Goal: Task Accomplishment & Management: Manage account settings

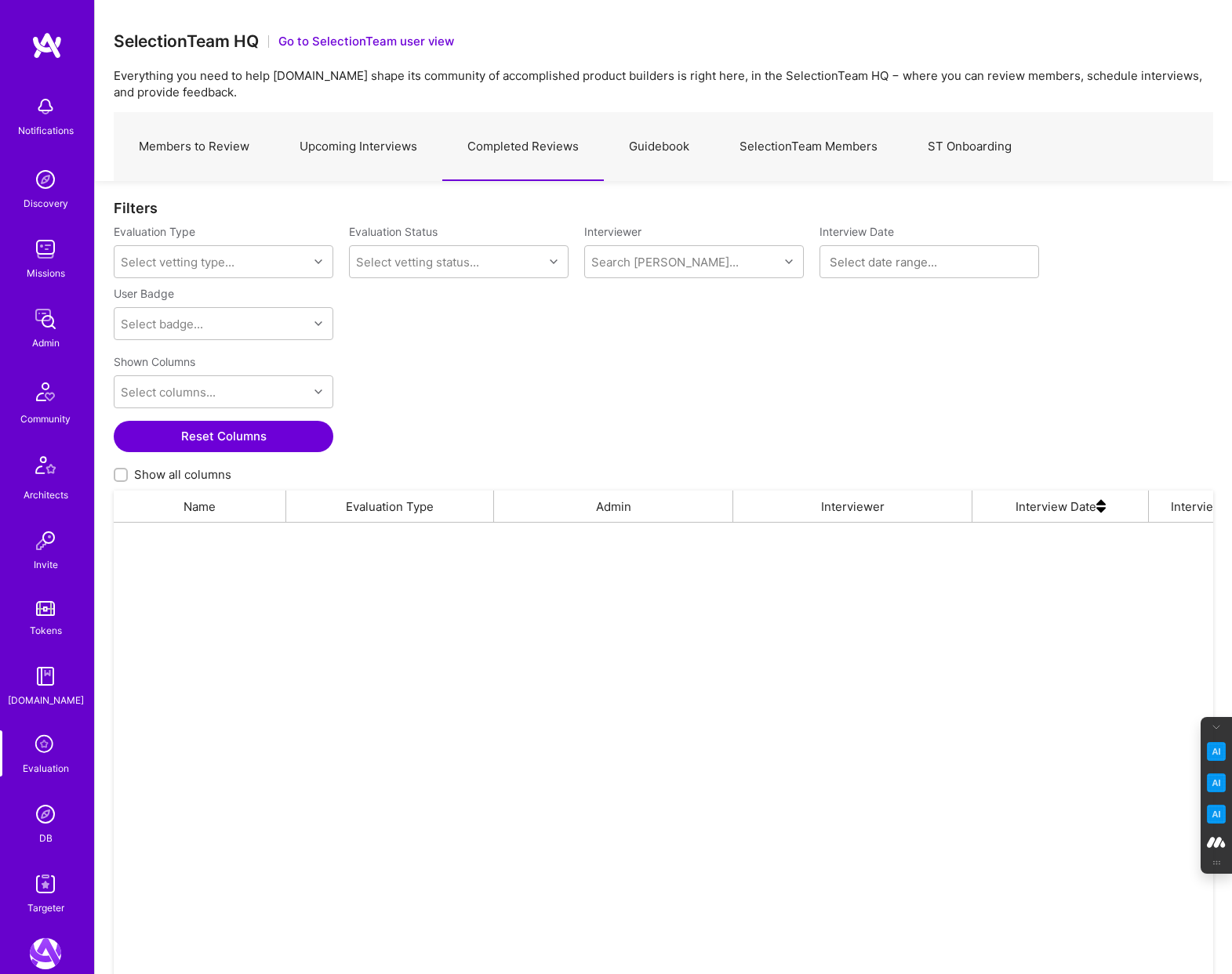
scroll to position [810, 1099]
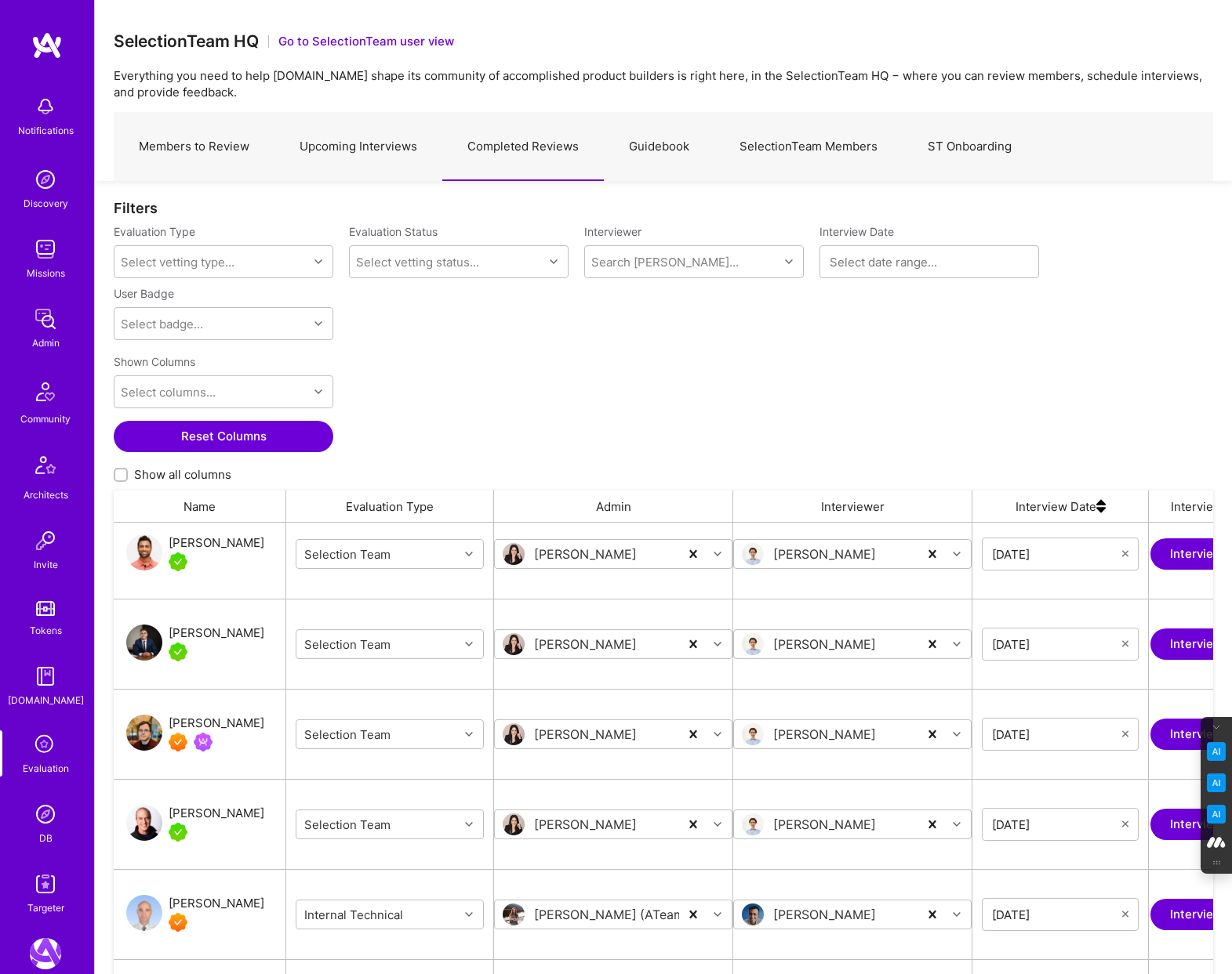
click at [827, 147] on link "SelectionTeam Members" at bounding box center [808, 147] width 188 height 69
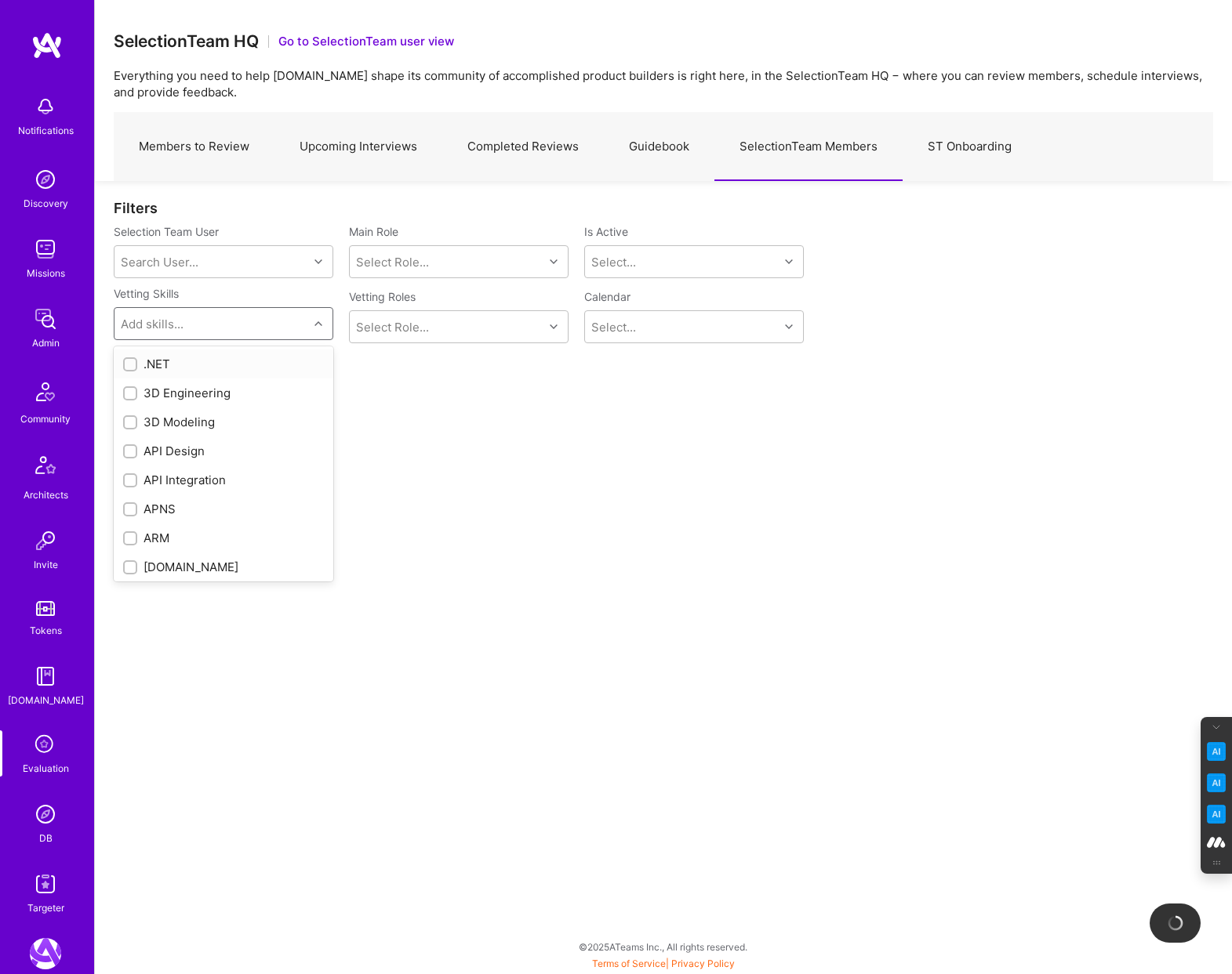
click at [292, 324] on div "Add skills..." at bounding box center [211, 324] width 193 height 31
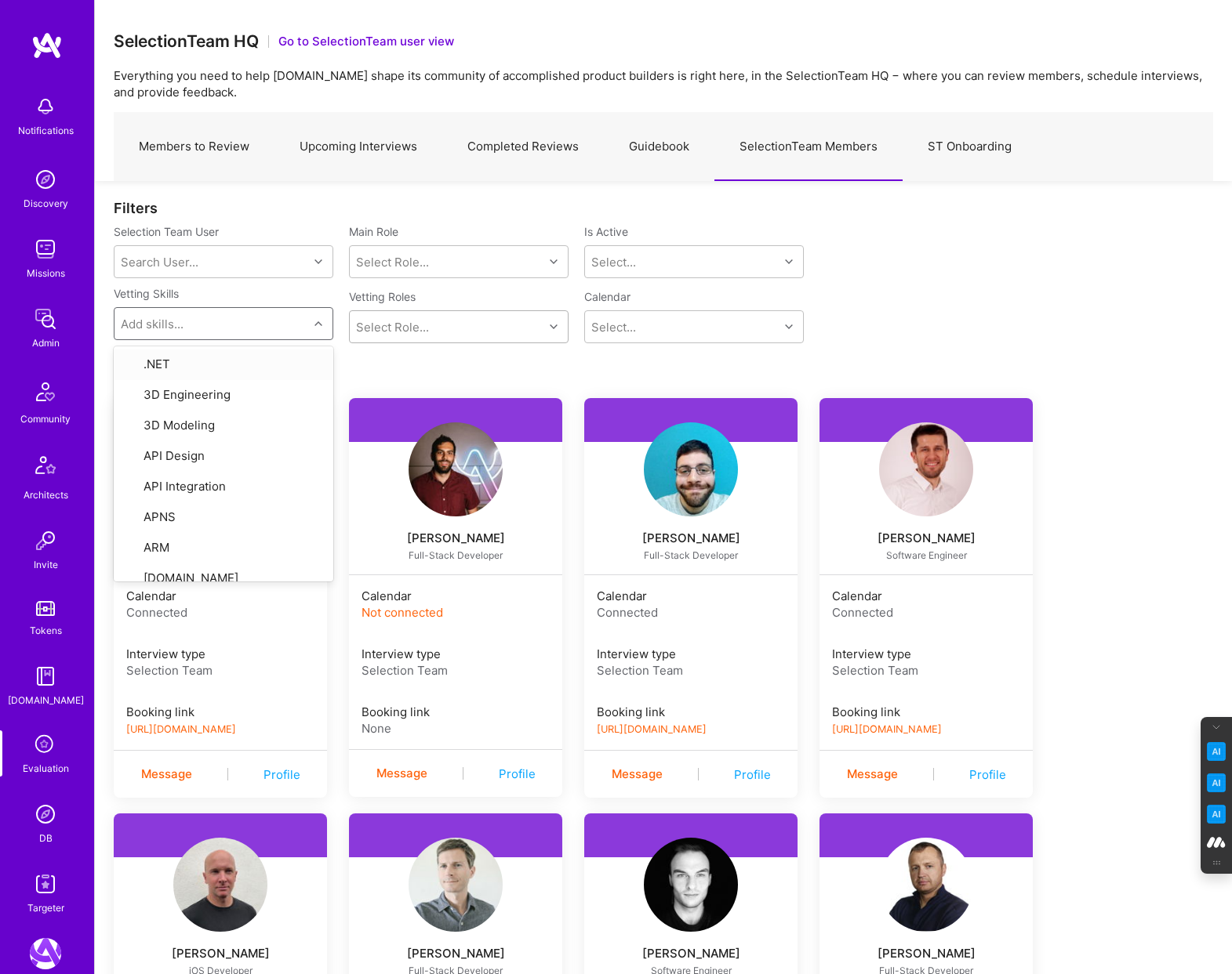
click at [468, 339] on div "Select Role..." at bounding box center [446, 327] width 193 height 31
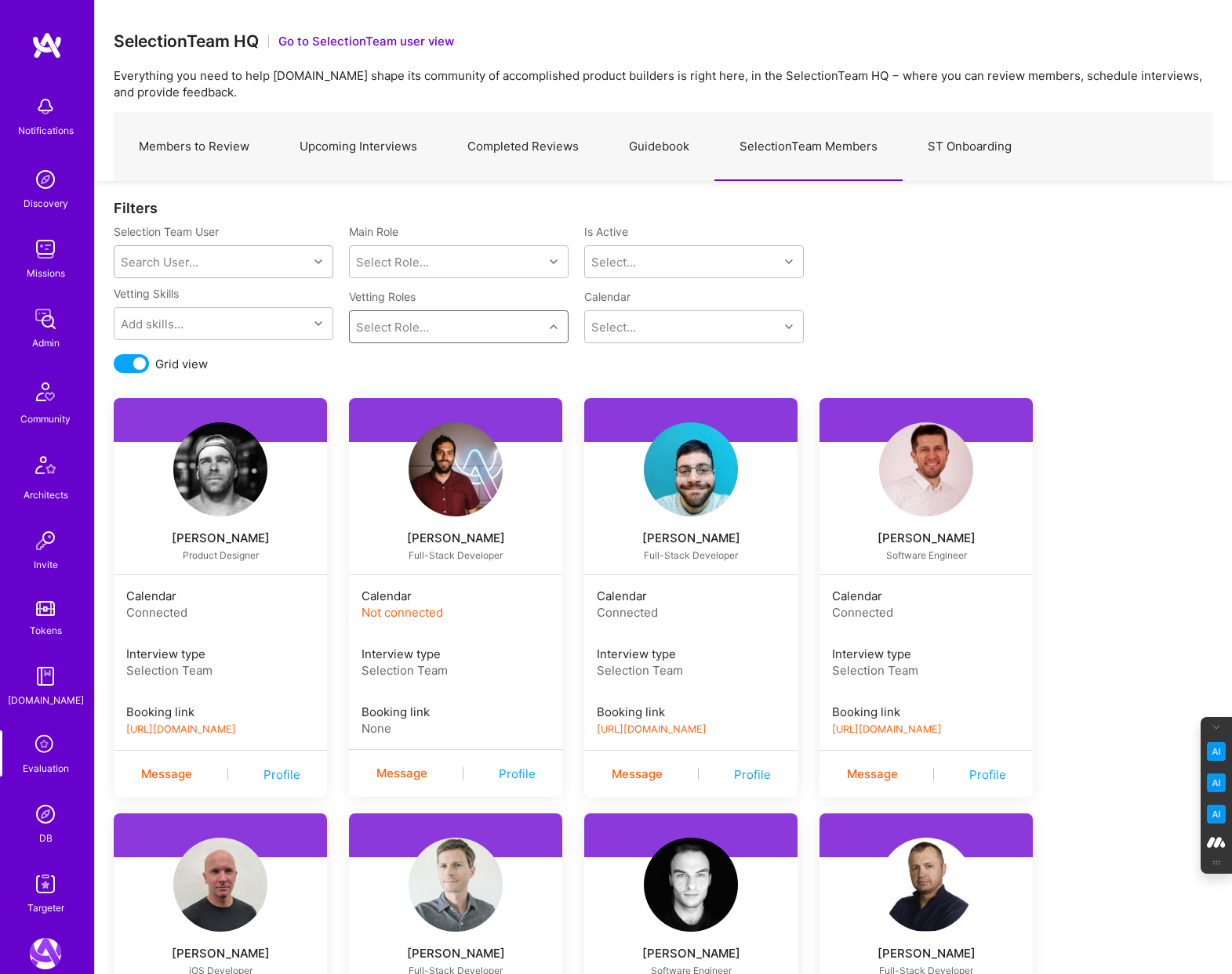
click at [190, 250] on div "Search User..." at bounding box center [211, 262] width 193 height 31
type input "elon"
click at [172, 314] on div "elon@salfatigroup.com" at bounding box center [243, 318] width 159 height 16
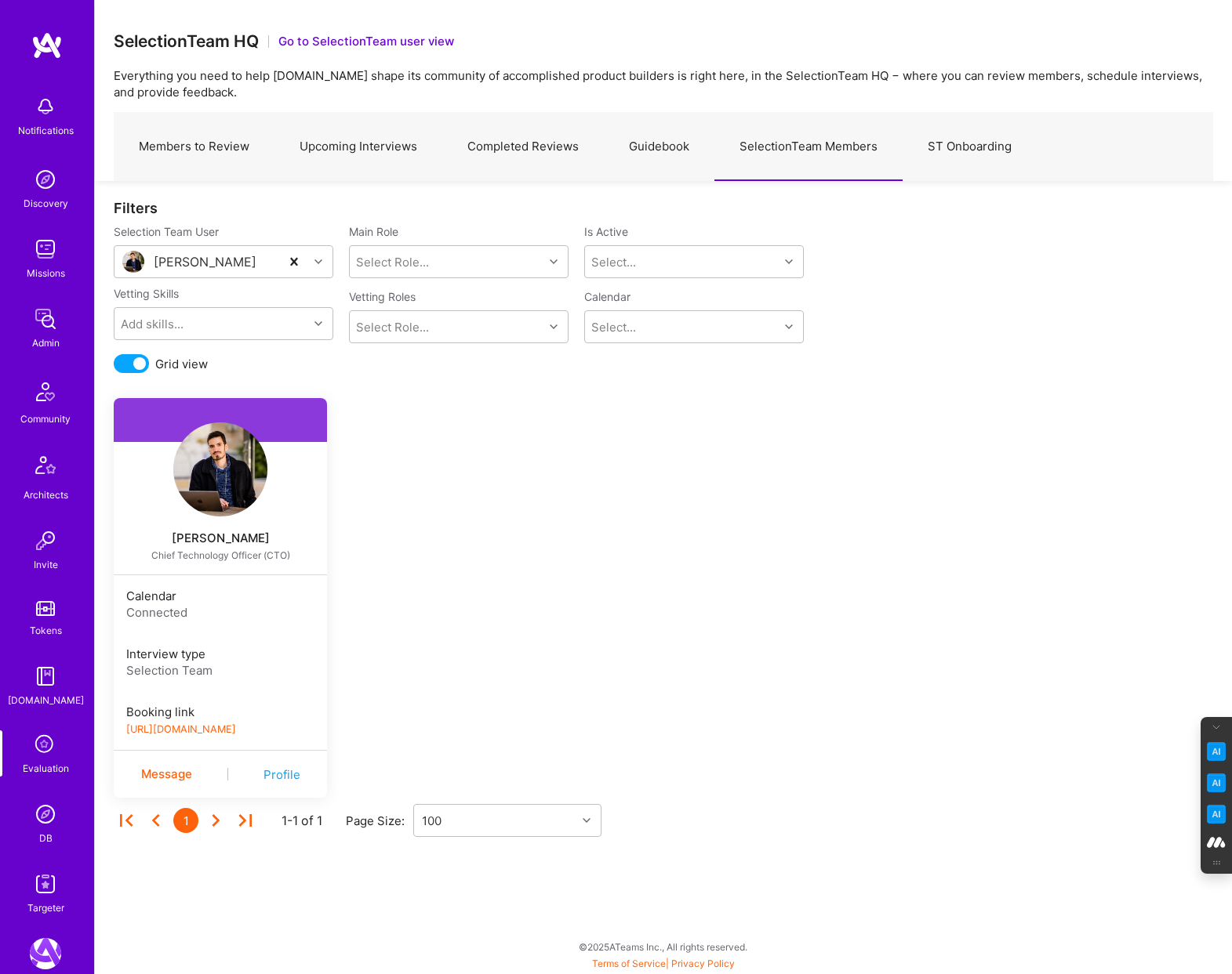
click at [238, 477] on img at bounding box center [220, 469] width 94 height 94
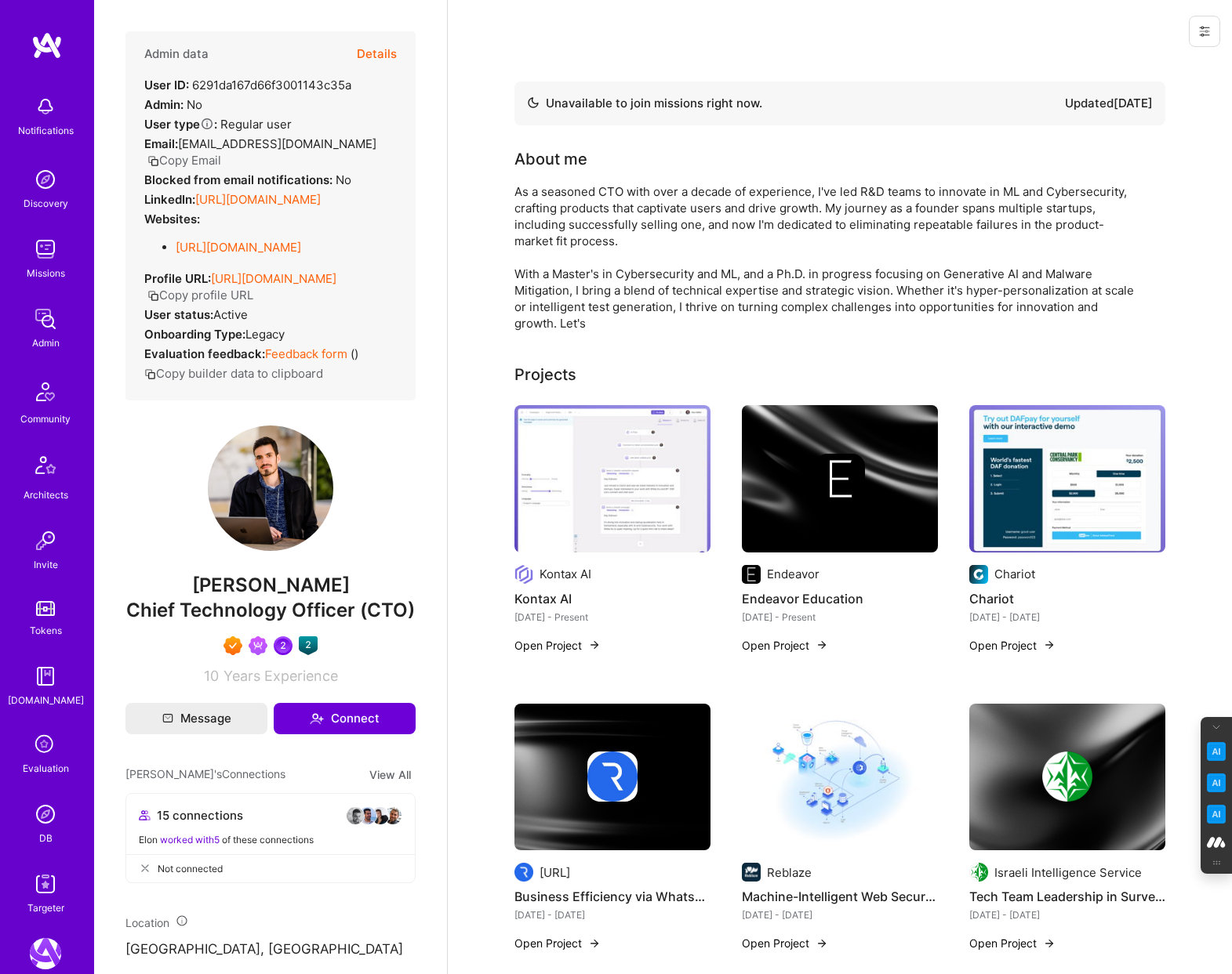
click at [375, 54] on button "Details" at bounding box center [377, 54] width 40 height 45
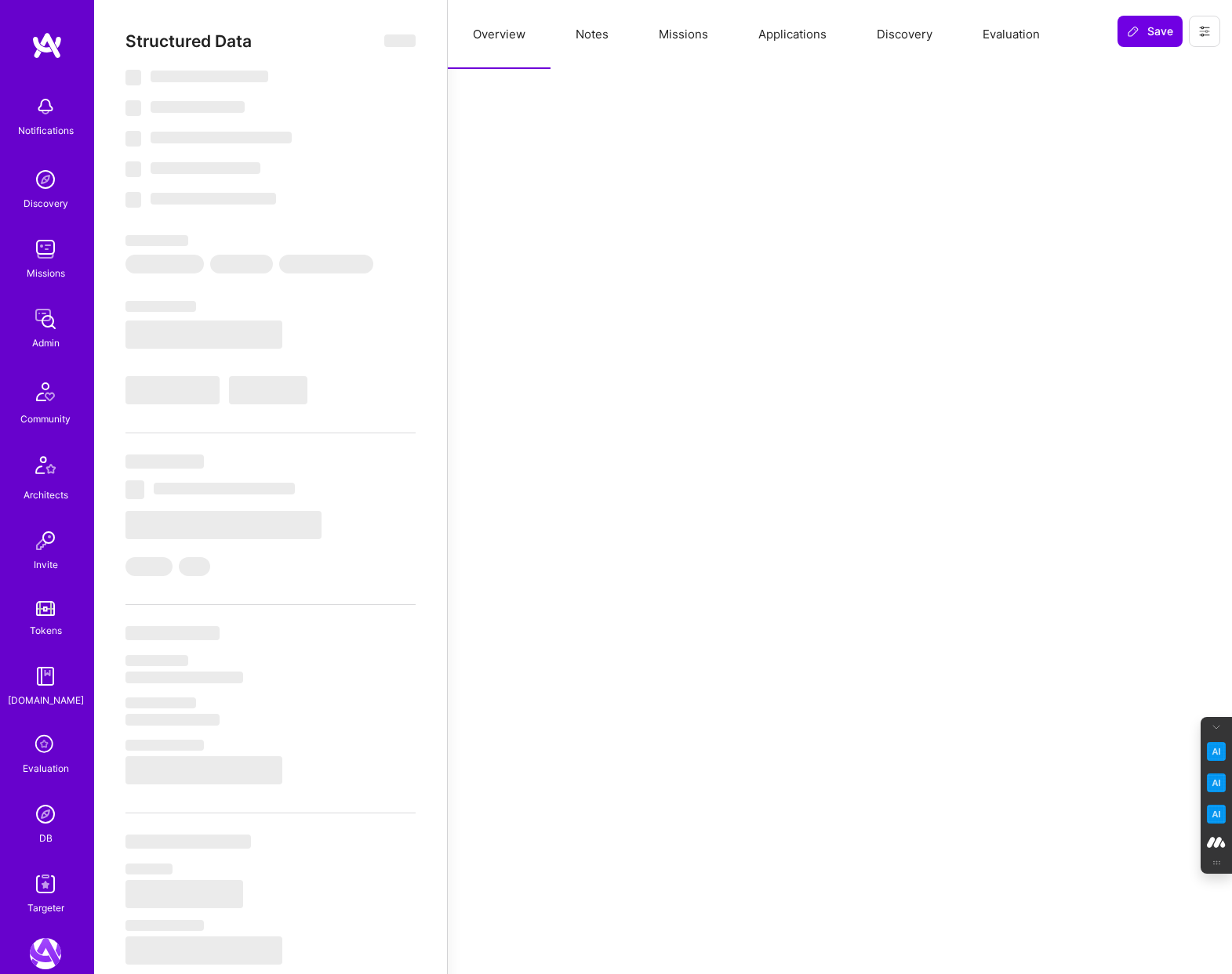
select select "Not Available"
select select "1 Month"
select select "7"
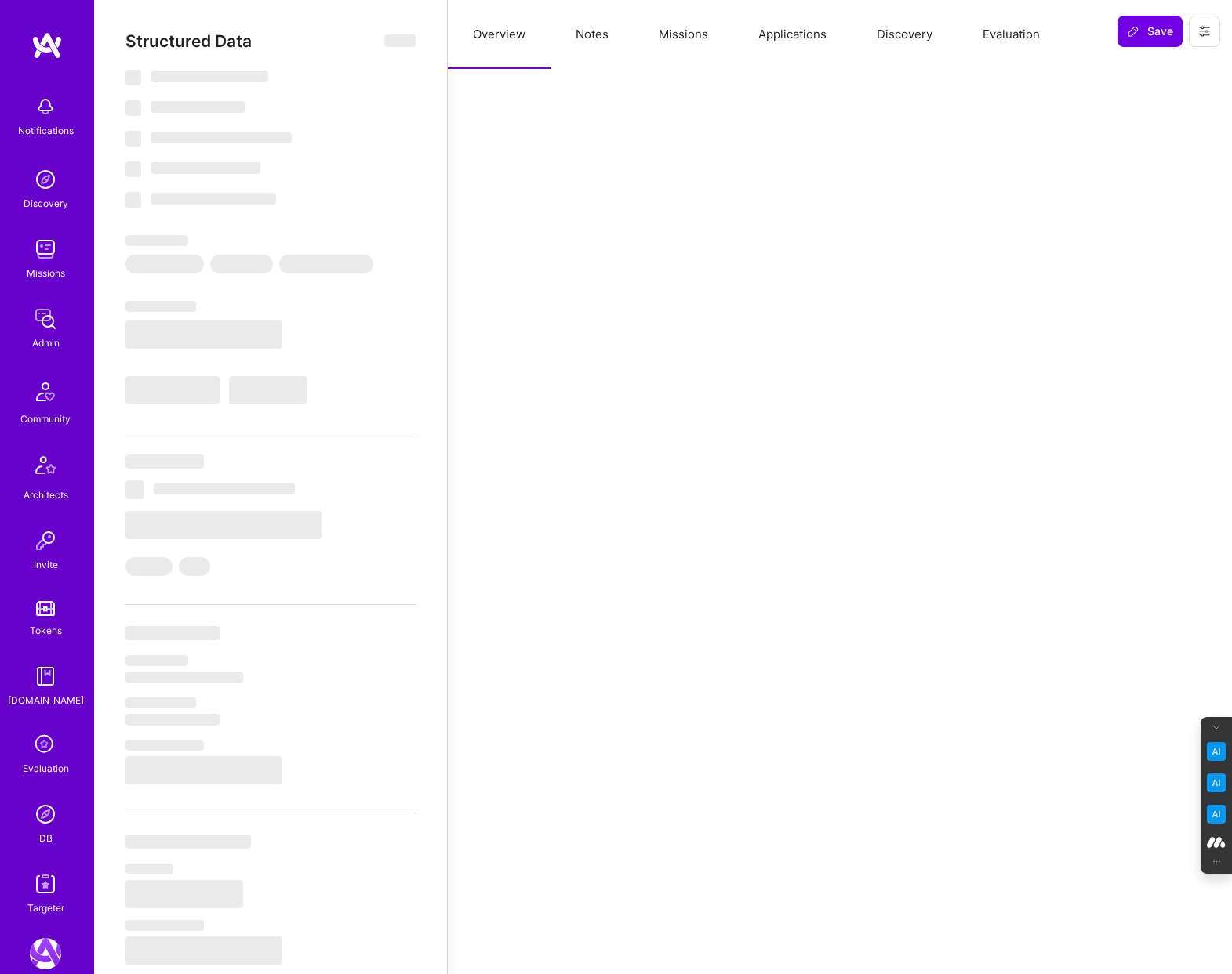
select select "7"
select select "CH"
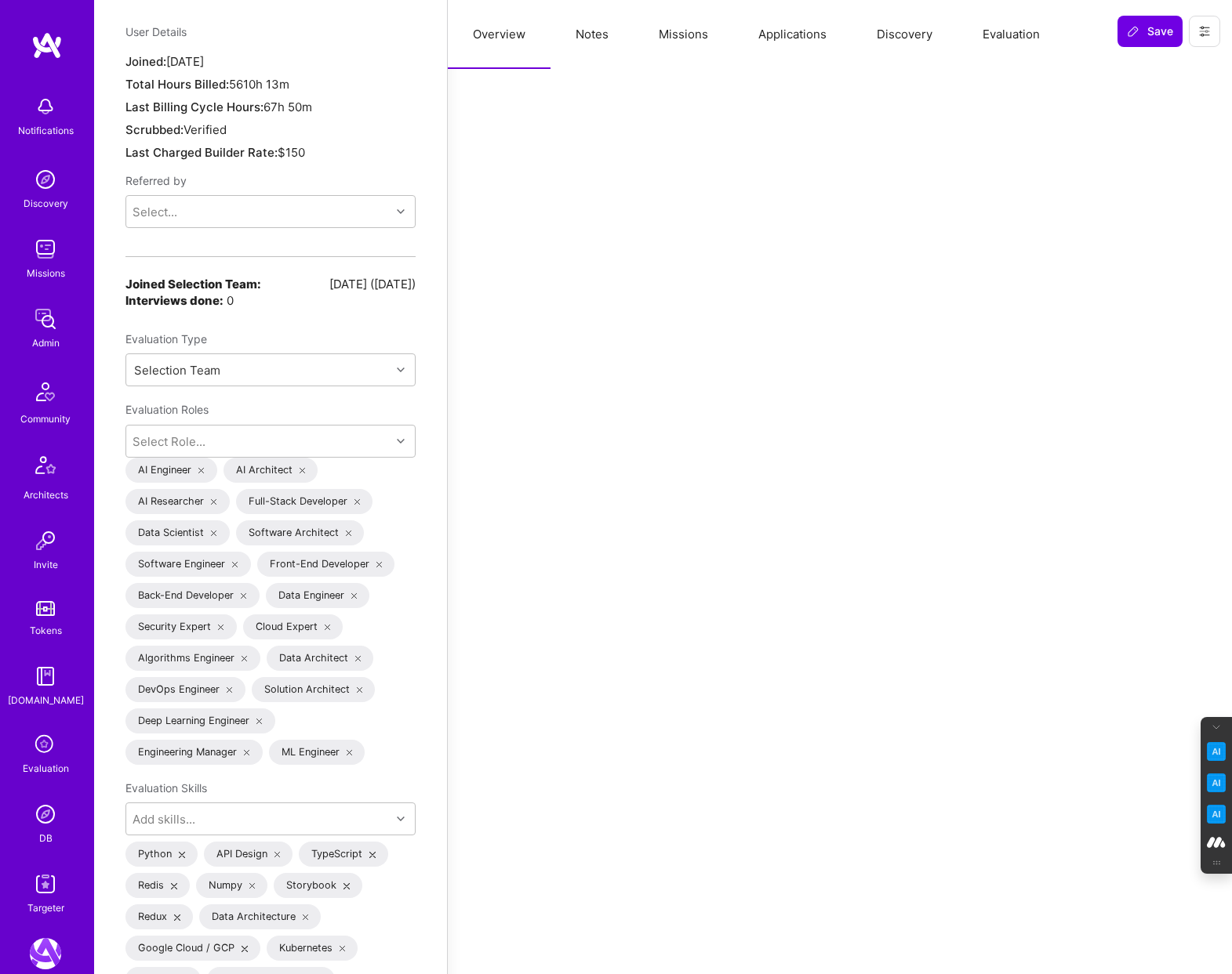
scroll to position [1393, 0]
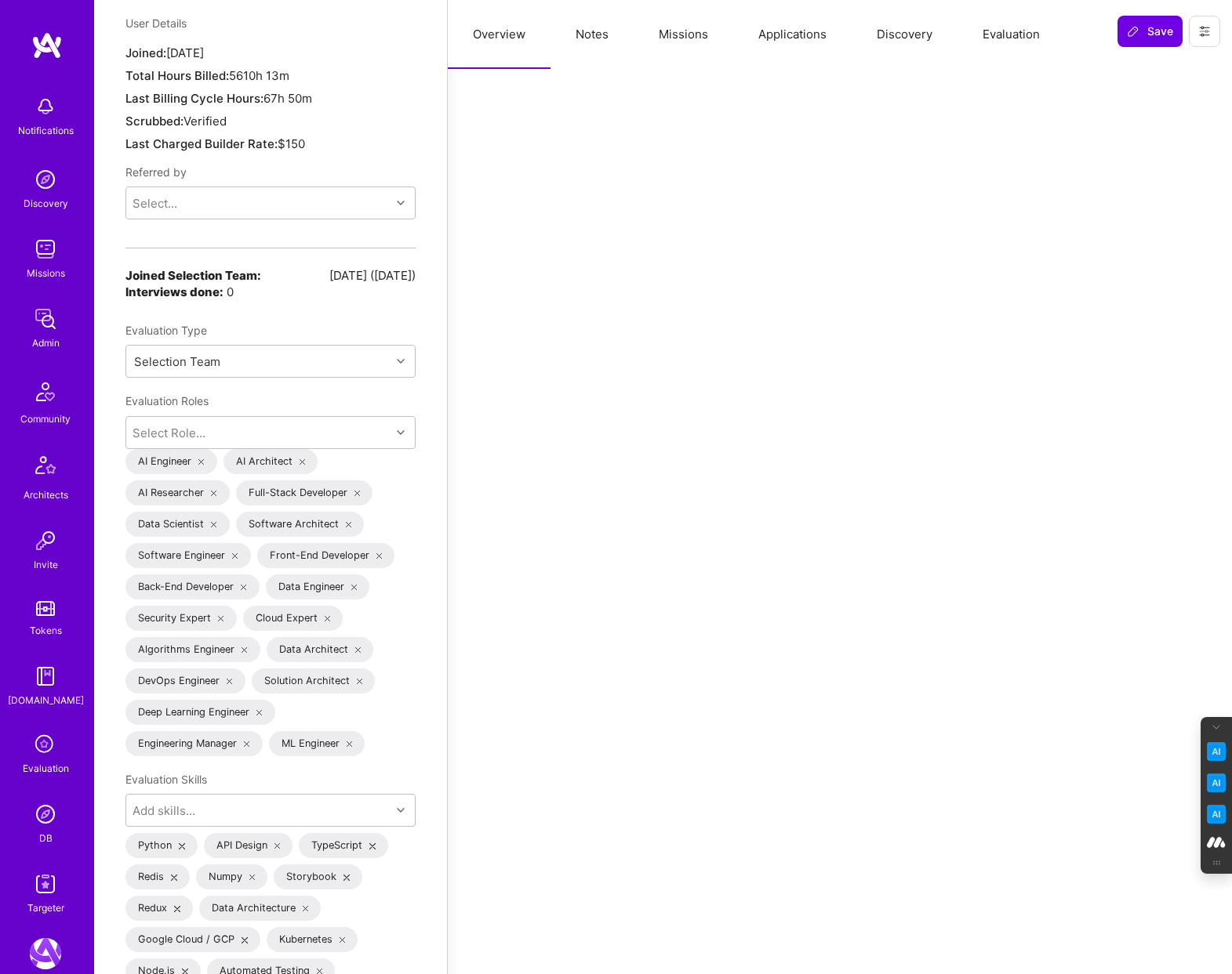
click at [470, 228] on div at bounding box center [840, 475] width 746 height 3562
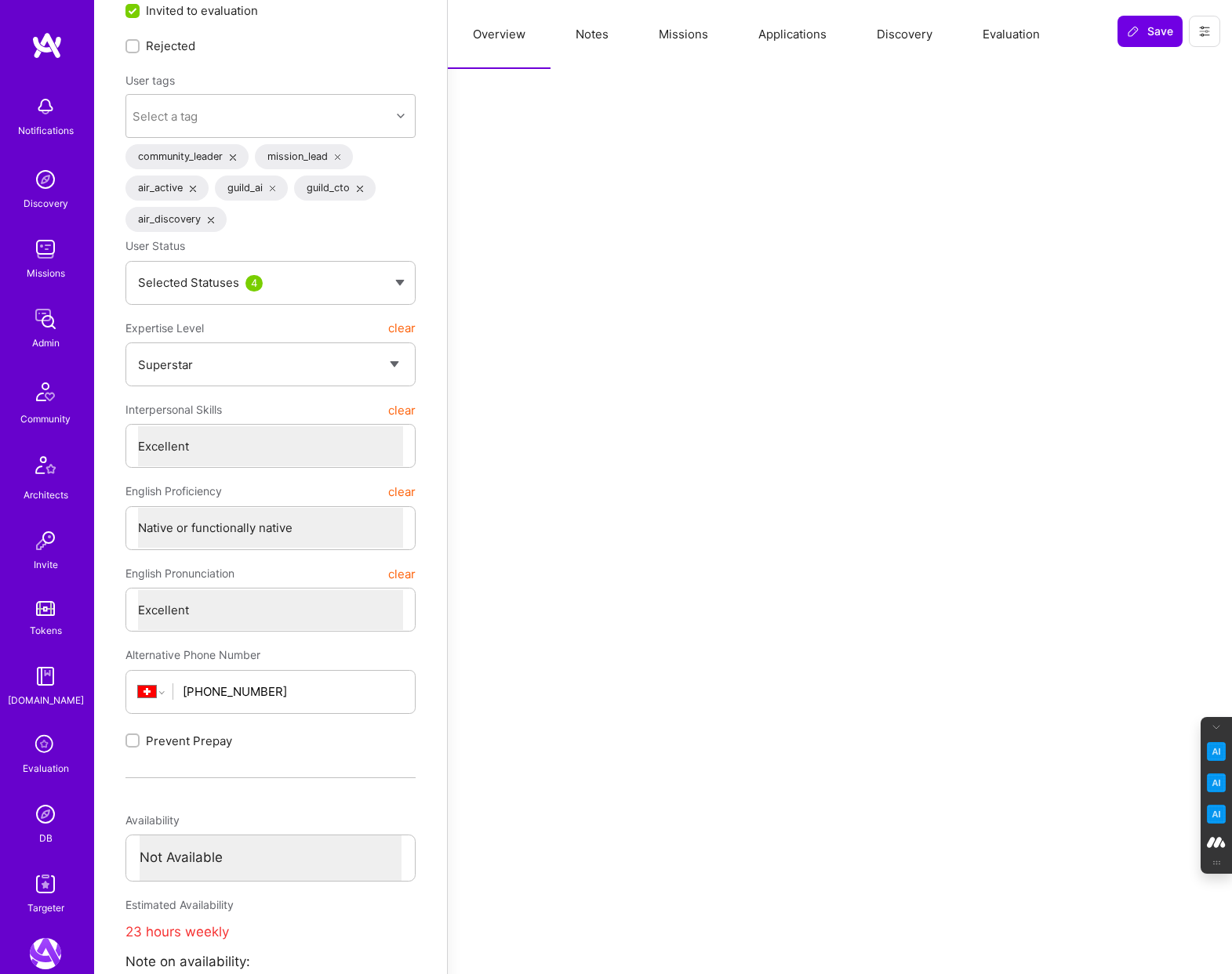
scroll to position [0, 0]
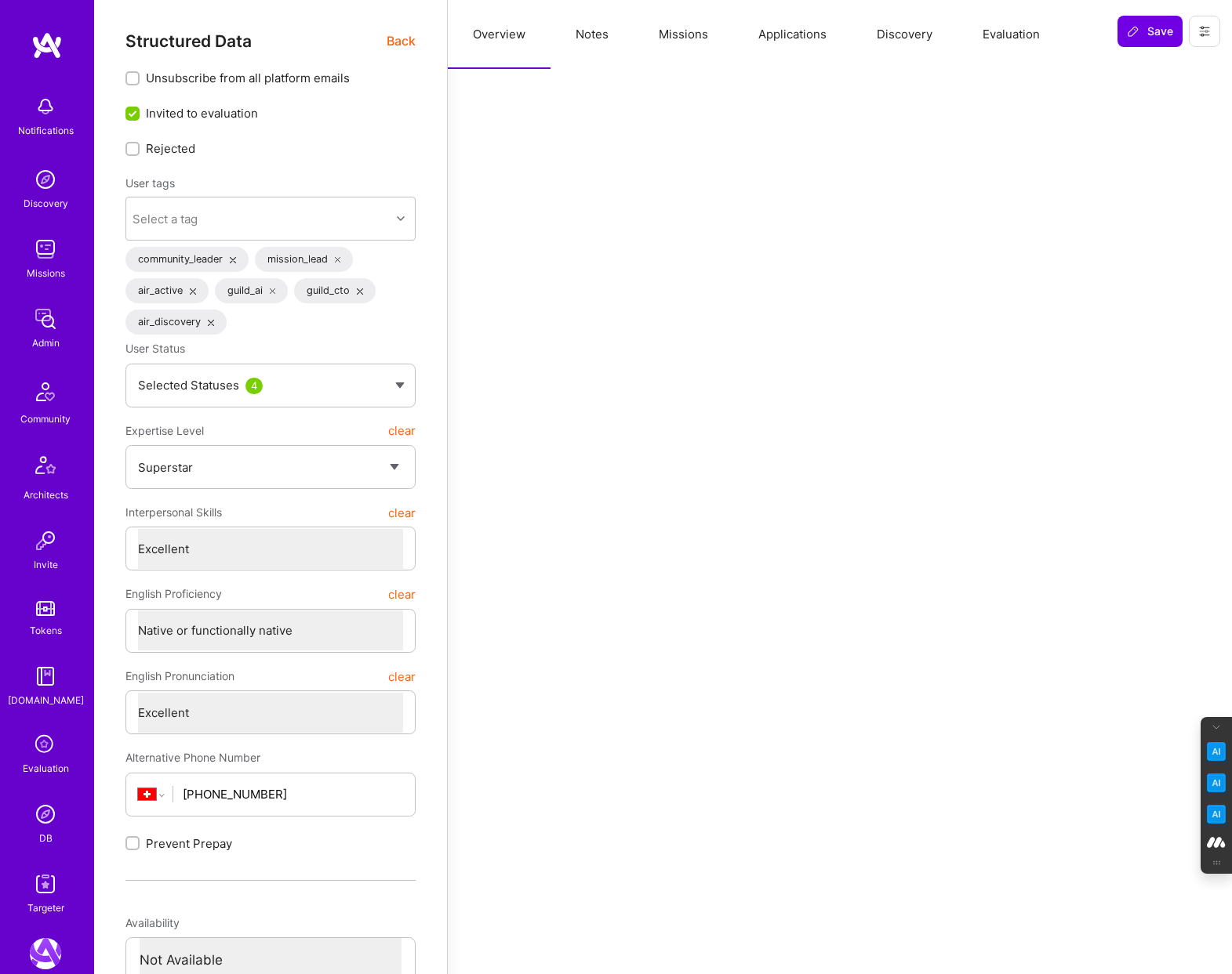
click at [407, 41] on span "Back" at bounding box center [401, 41] width 29 height 20
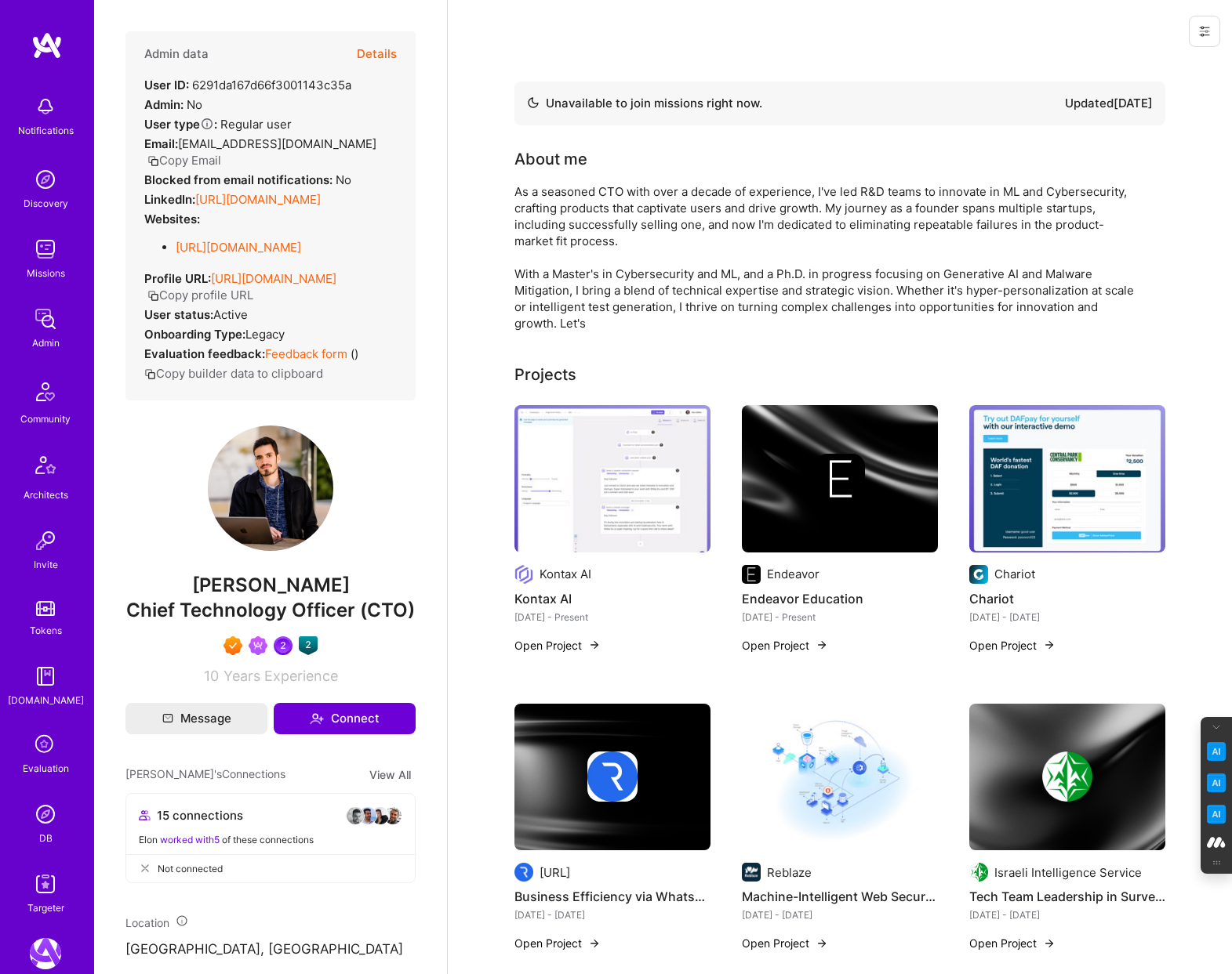
click at [44, 828] on img at bounding box center [45, 814] width 31 height 31
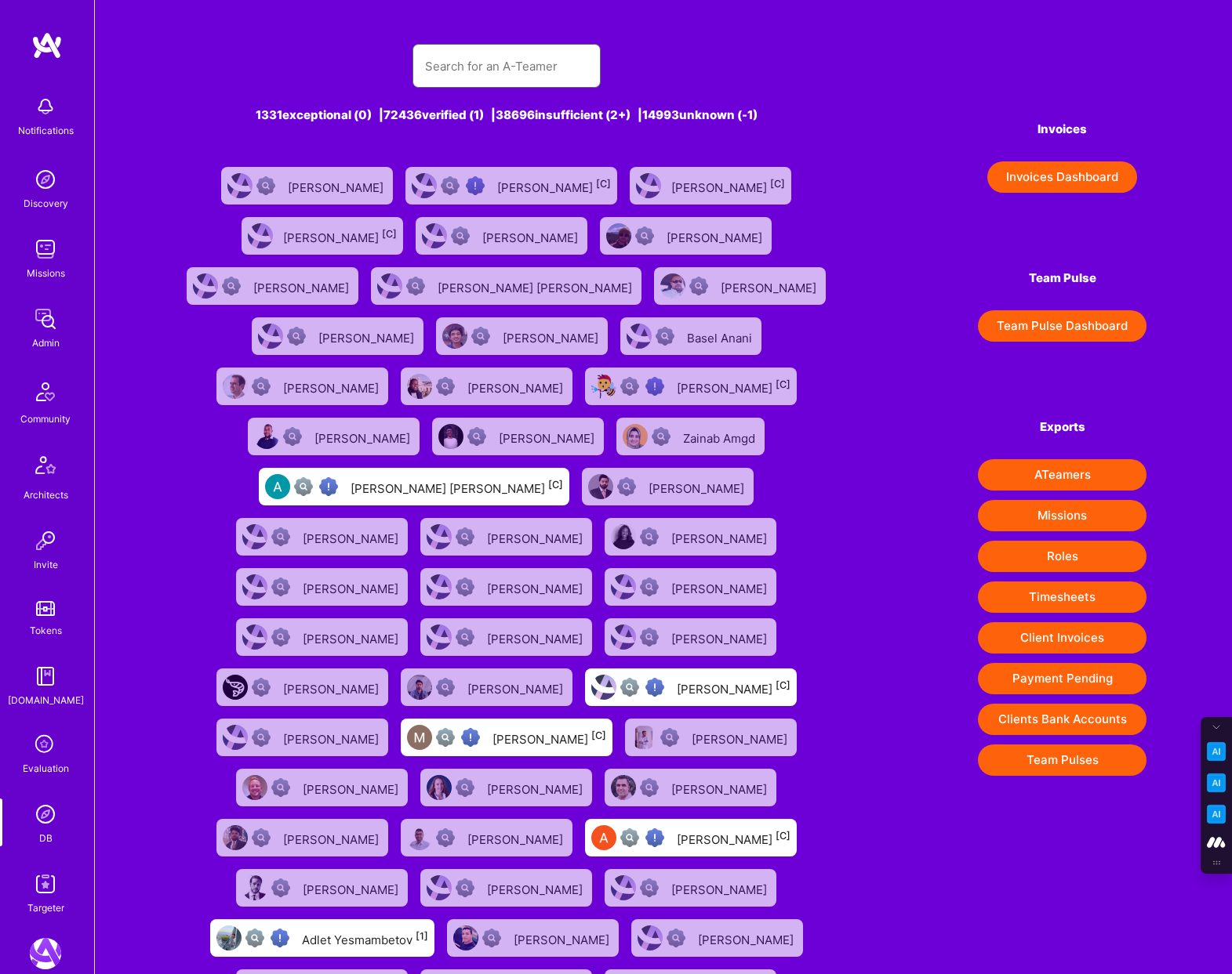
click at [493, 60] on input "text" at bounding box center [507, 66] width 163 height 40
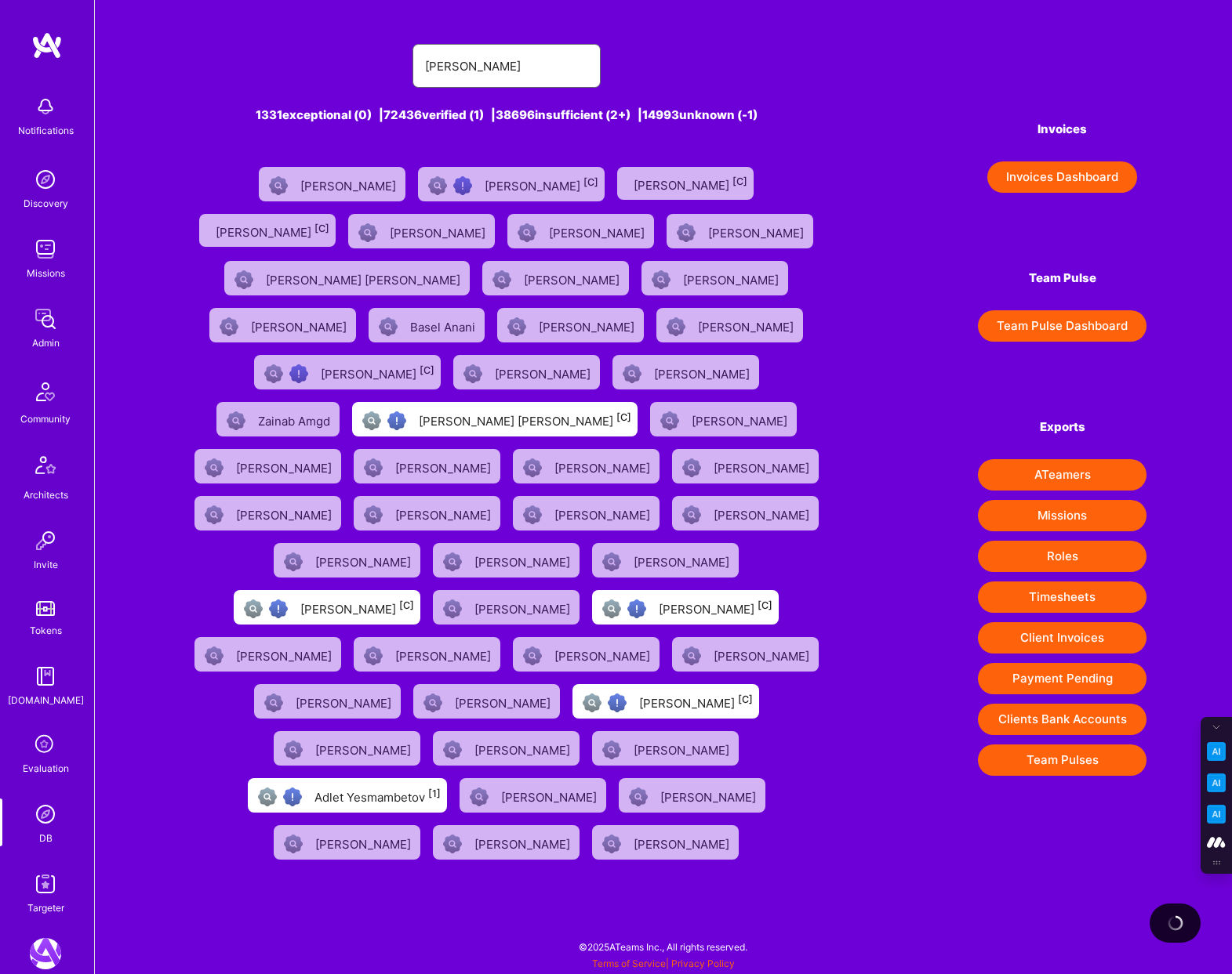
type input "javier rincon"
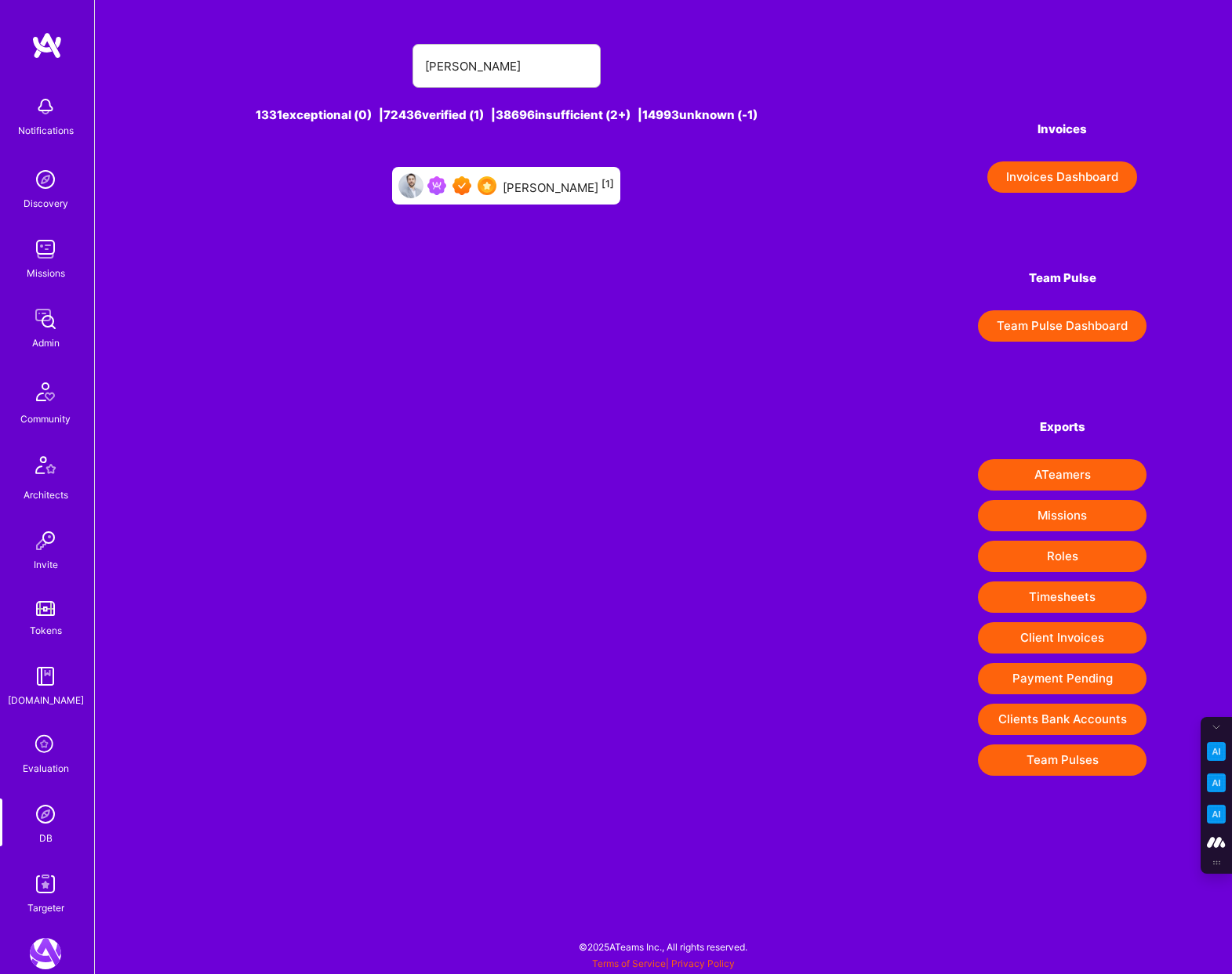
click at [495, 199] on div "Javier Rincon [1]" at bounding box center [506, 185] width 228 height 37
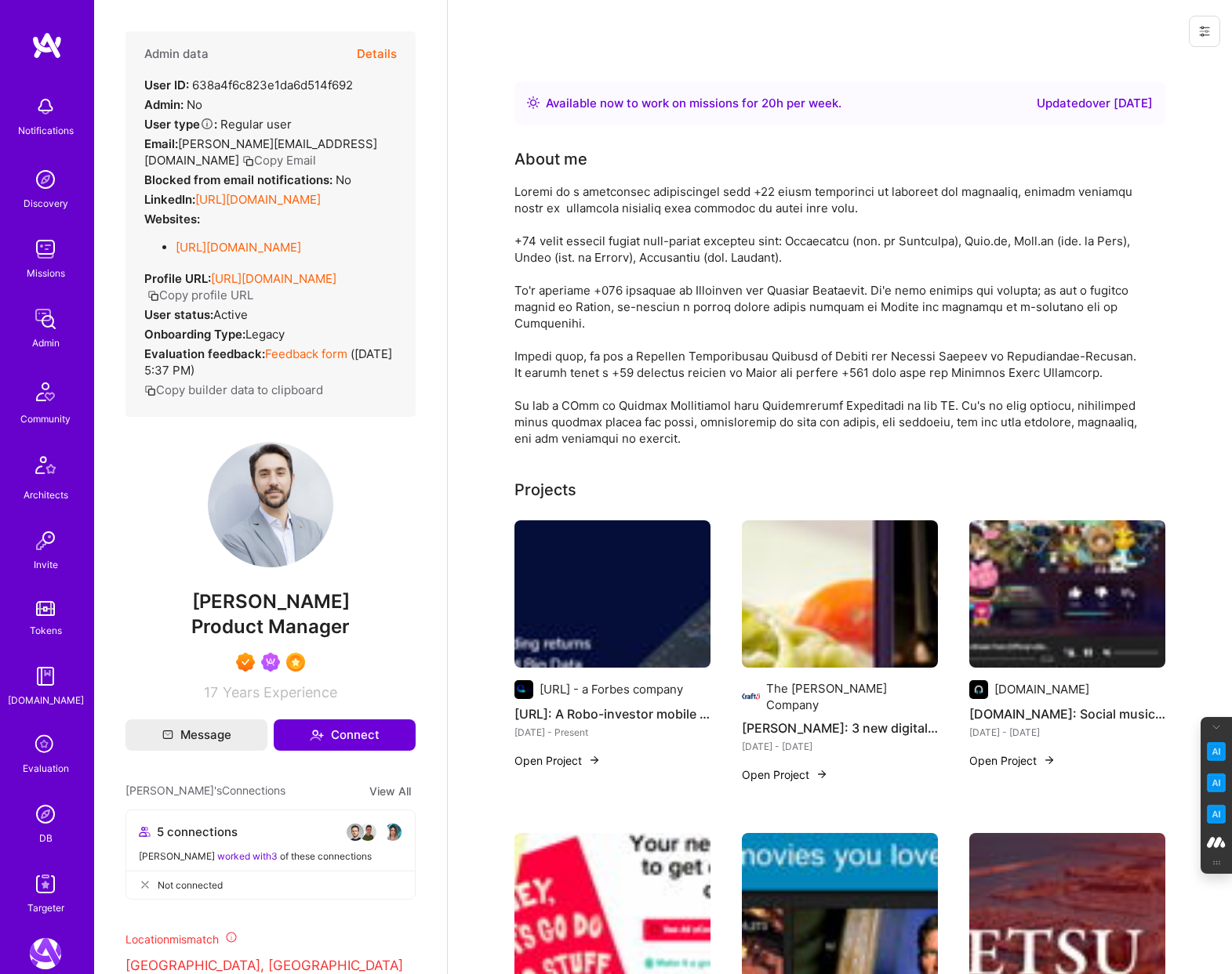
click at [378, 52] on button "Details" at bounding box center [377, 54] width 40 height 45
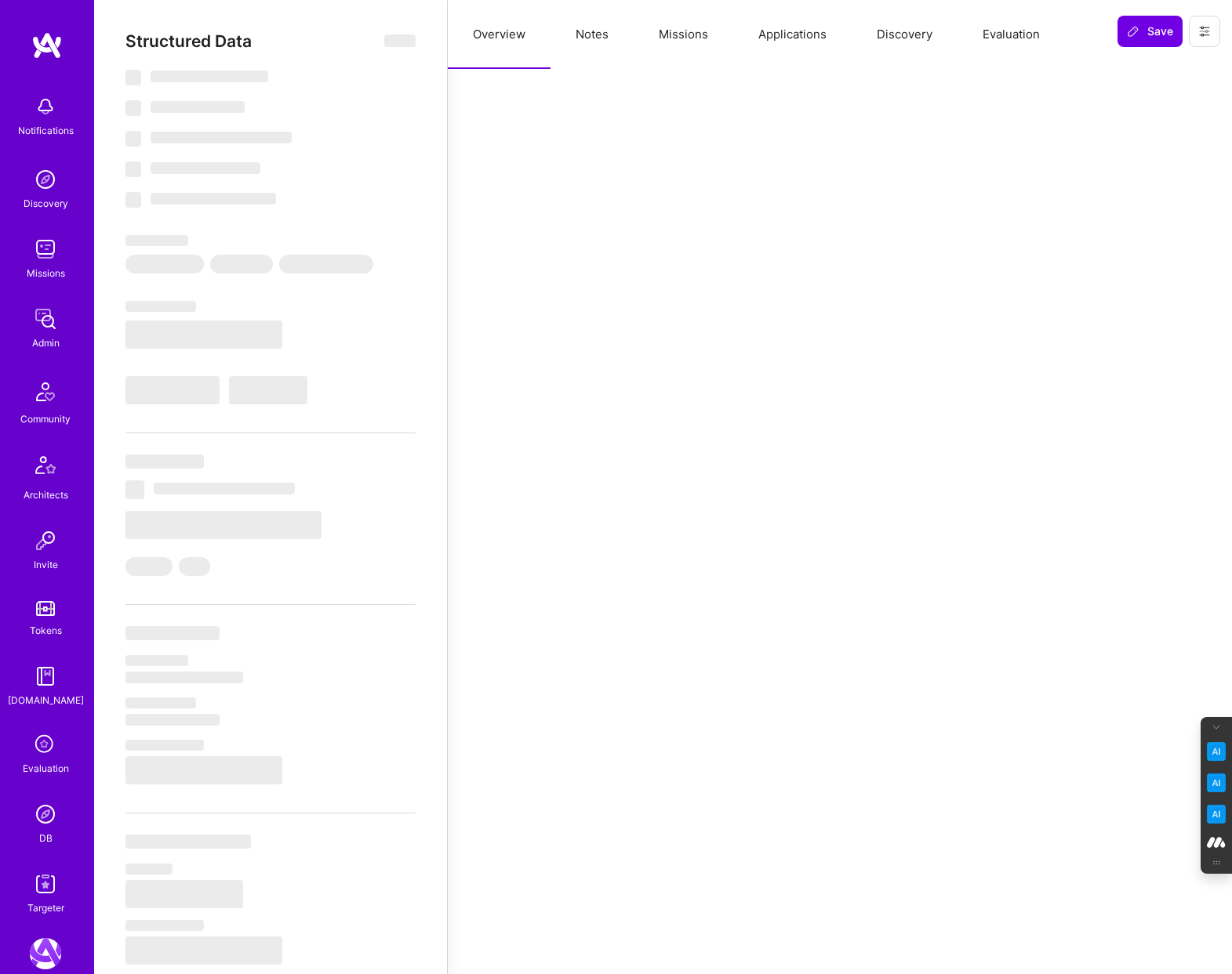
type textarea "x"
select select "Right Now"
select select "7"
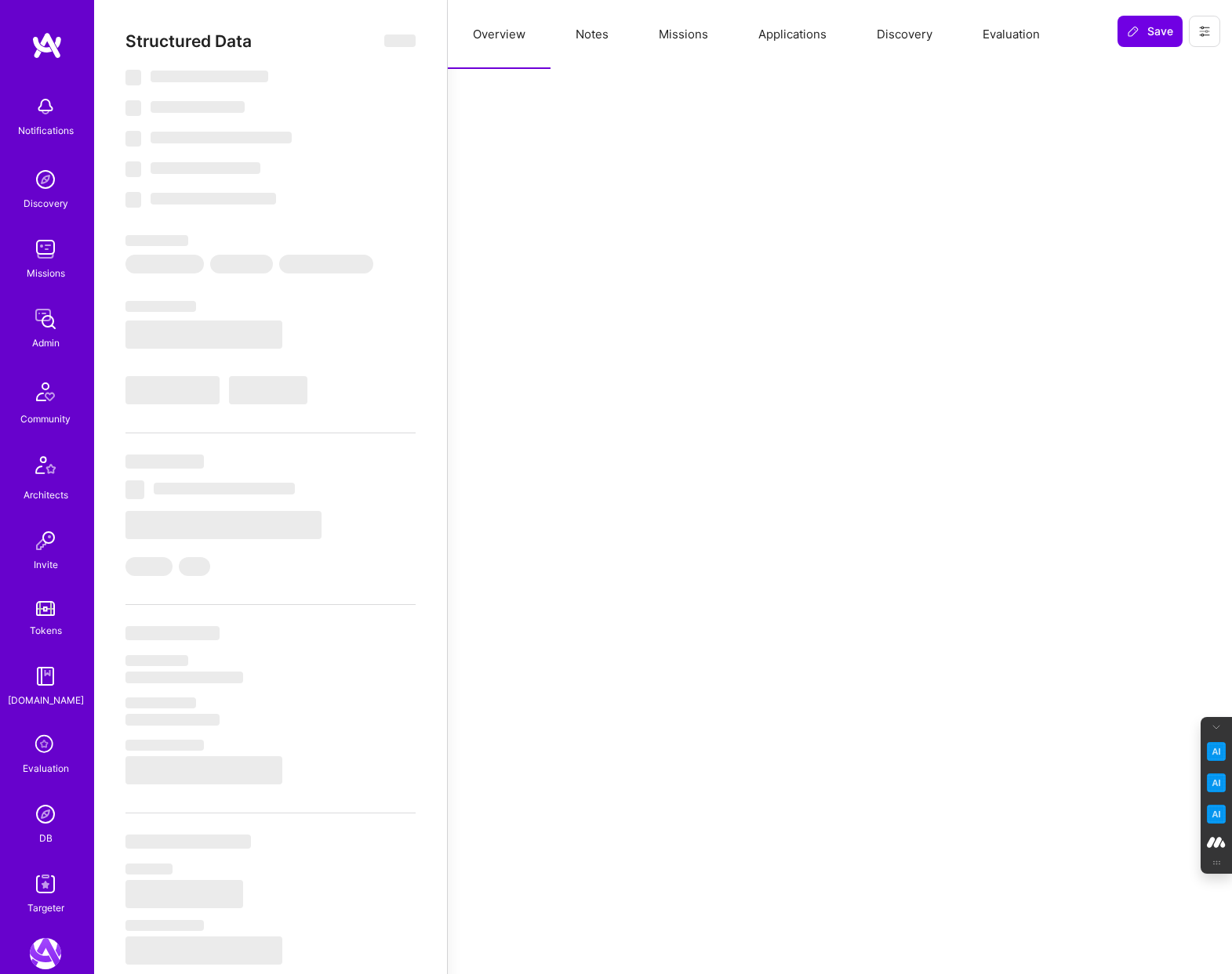
select select "7"
select select "DE"
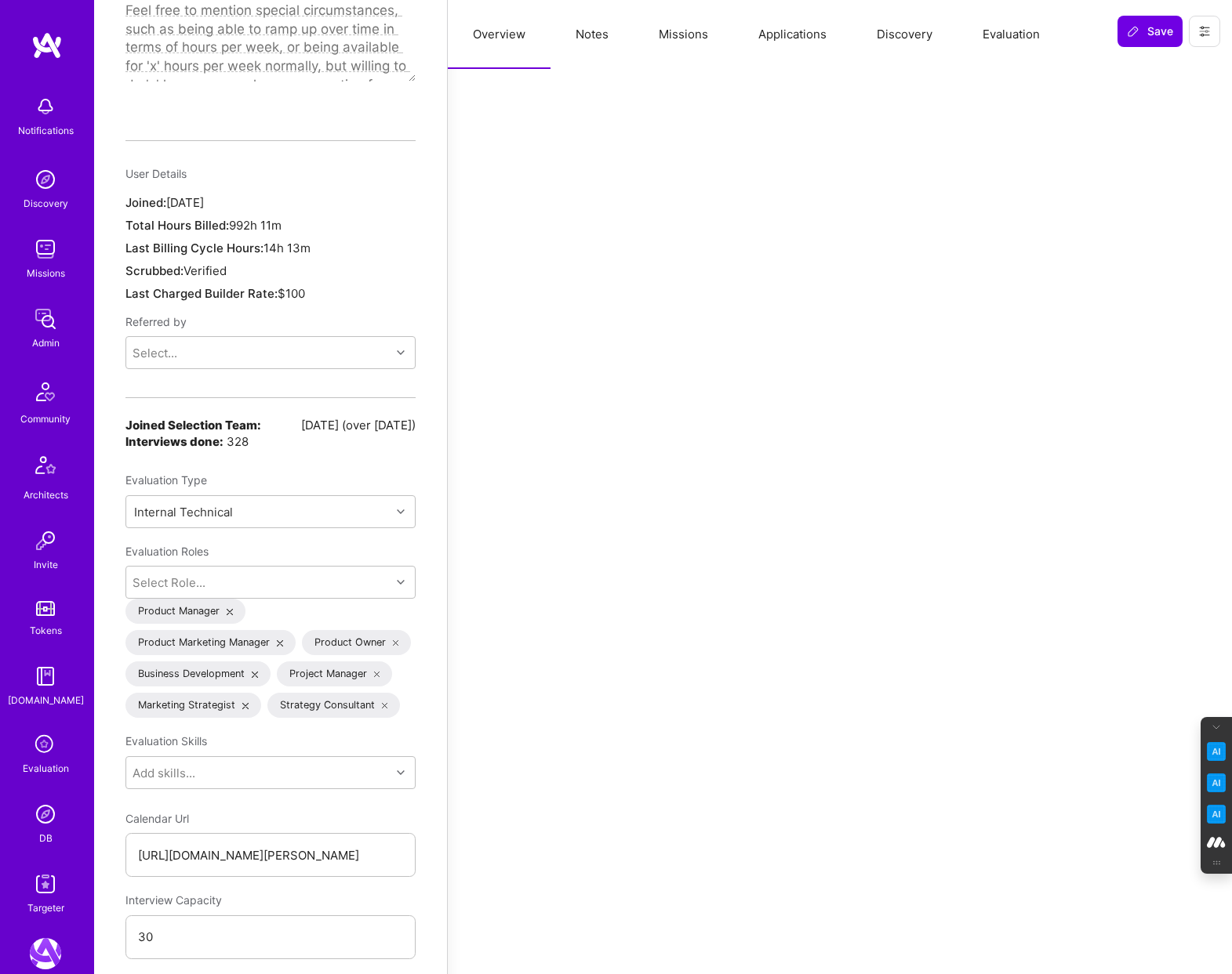
scroll to position [1091, 0]
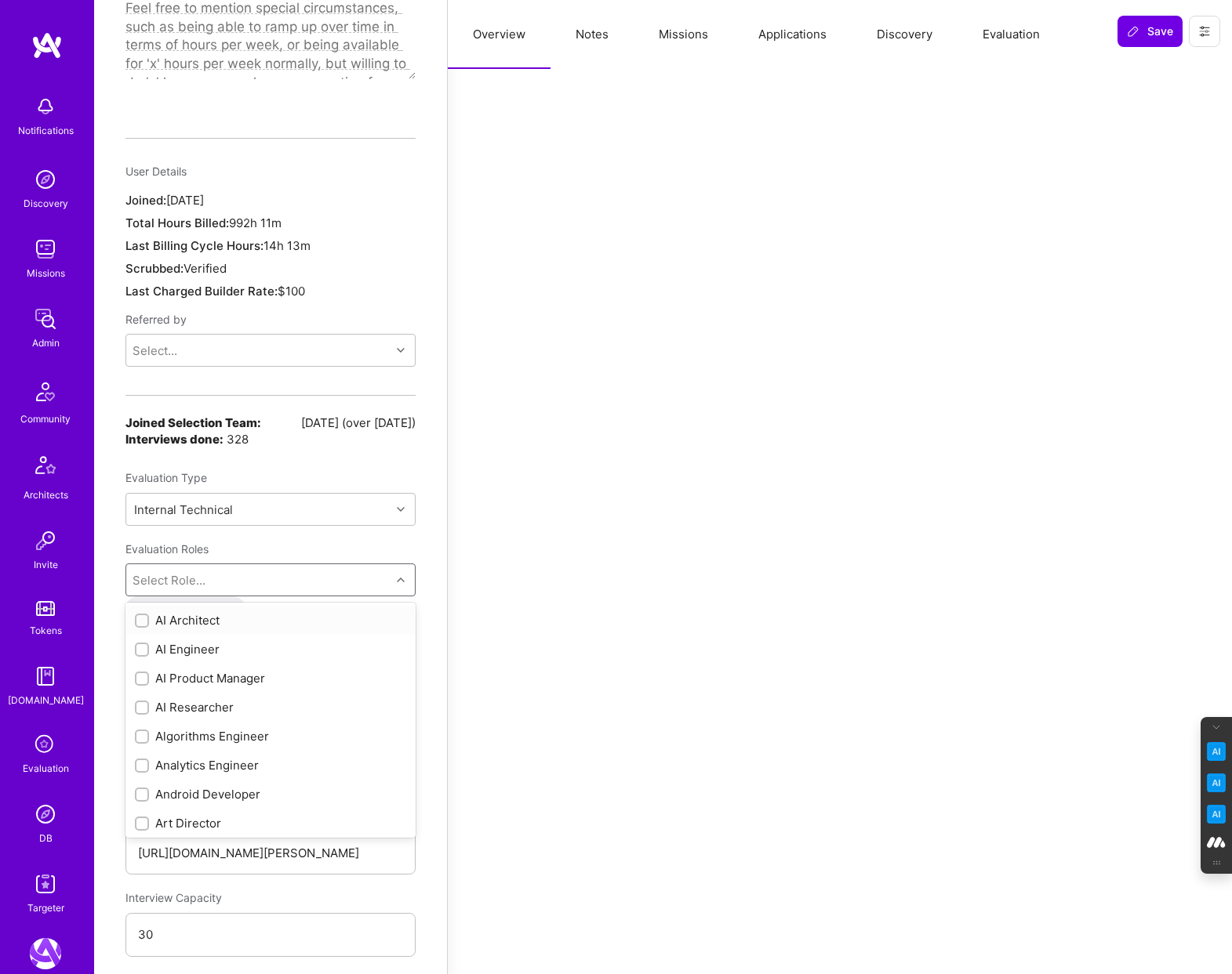
click at [294, 565] on div "Select Role..." at bounding box center [258, 580] width 265 height 31
click at [141, 674] on input "checkbox" at bounding box center [143, 679] width 11 height 11
checkbox input "true"
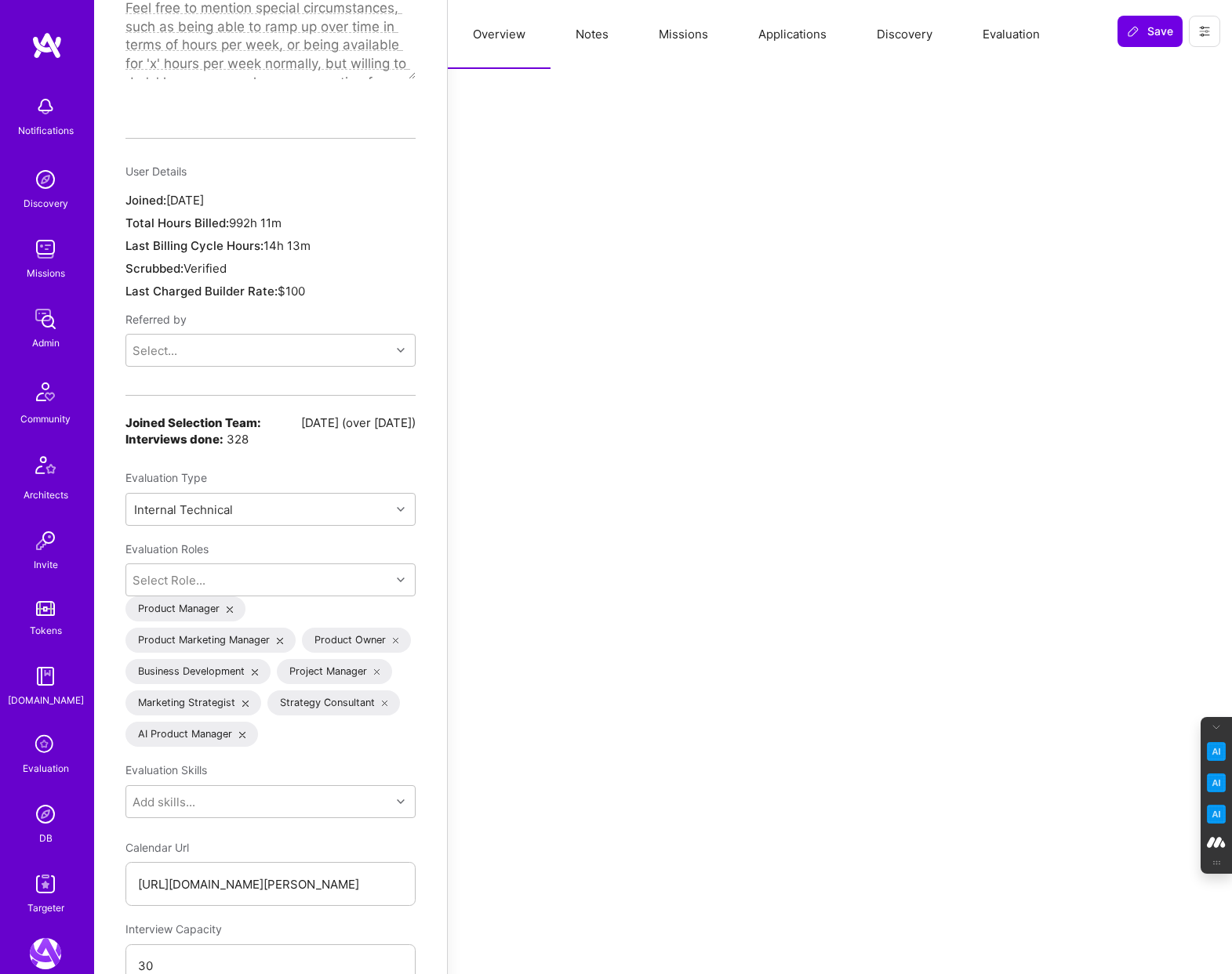
click at [467, 623] on div at bounding box center [840, 777] width 746 height 3562
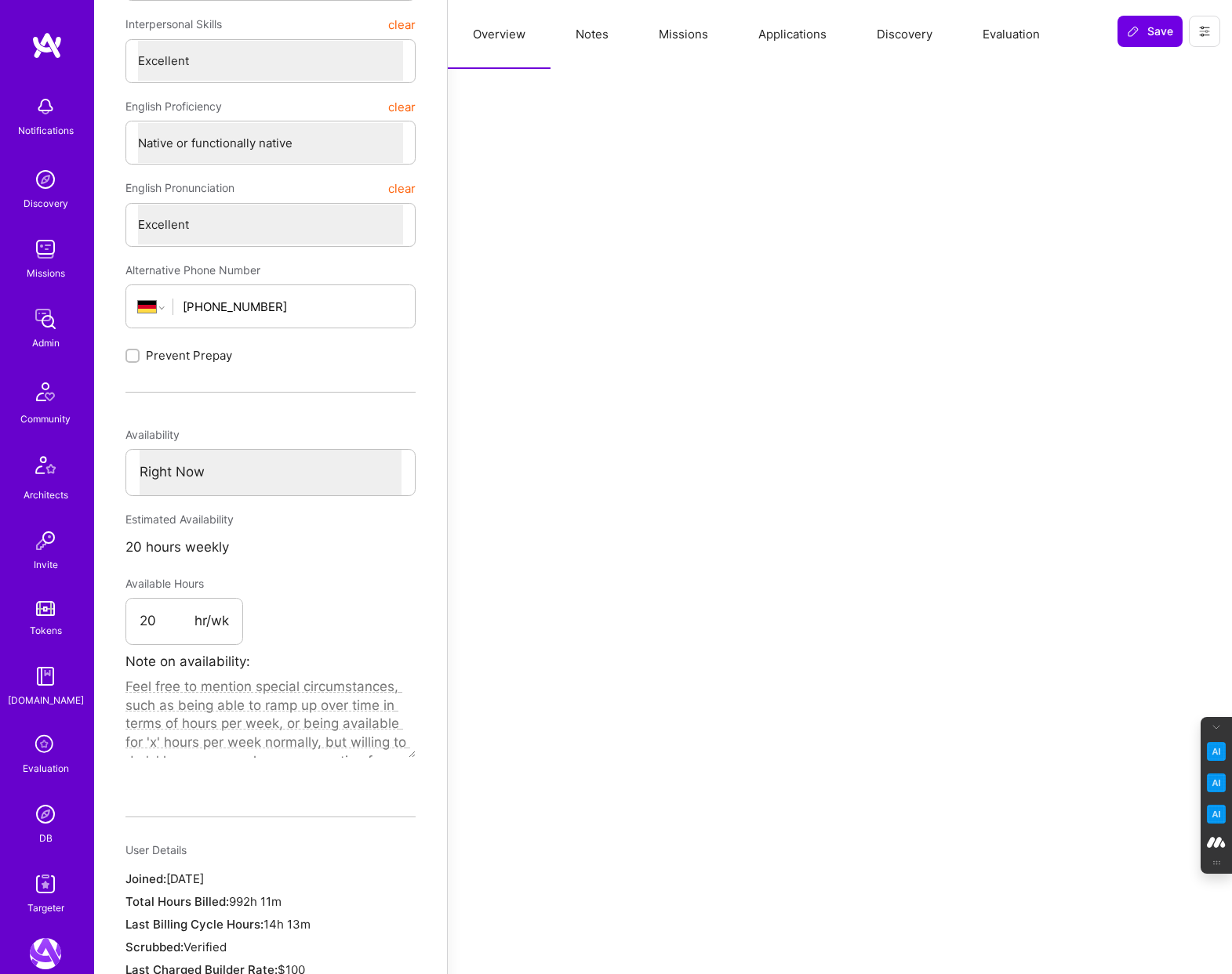
scroll to position [0, 0]
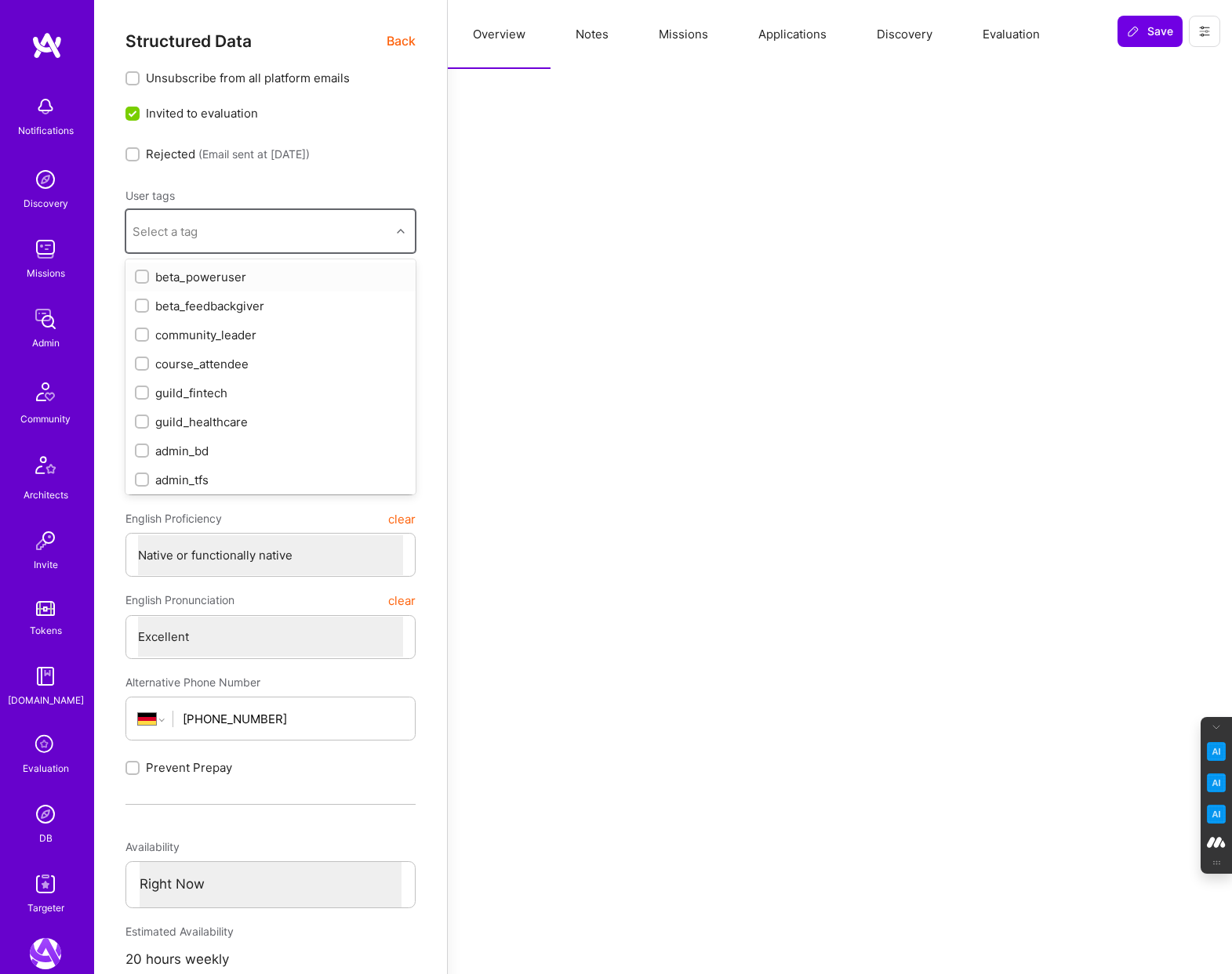
click at [406, 232] on div at bounding box center [403, 231] width 24 height 20
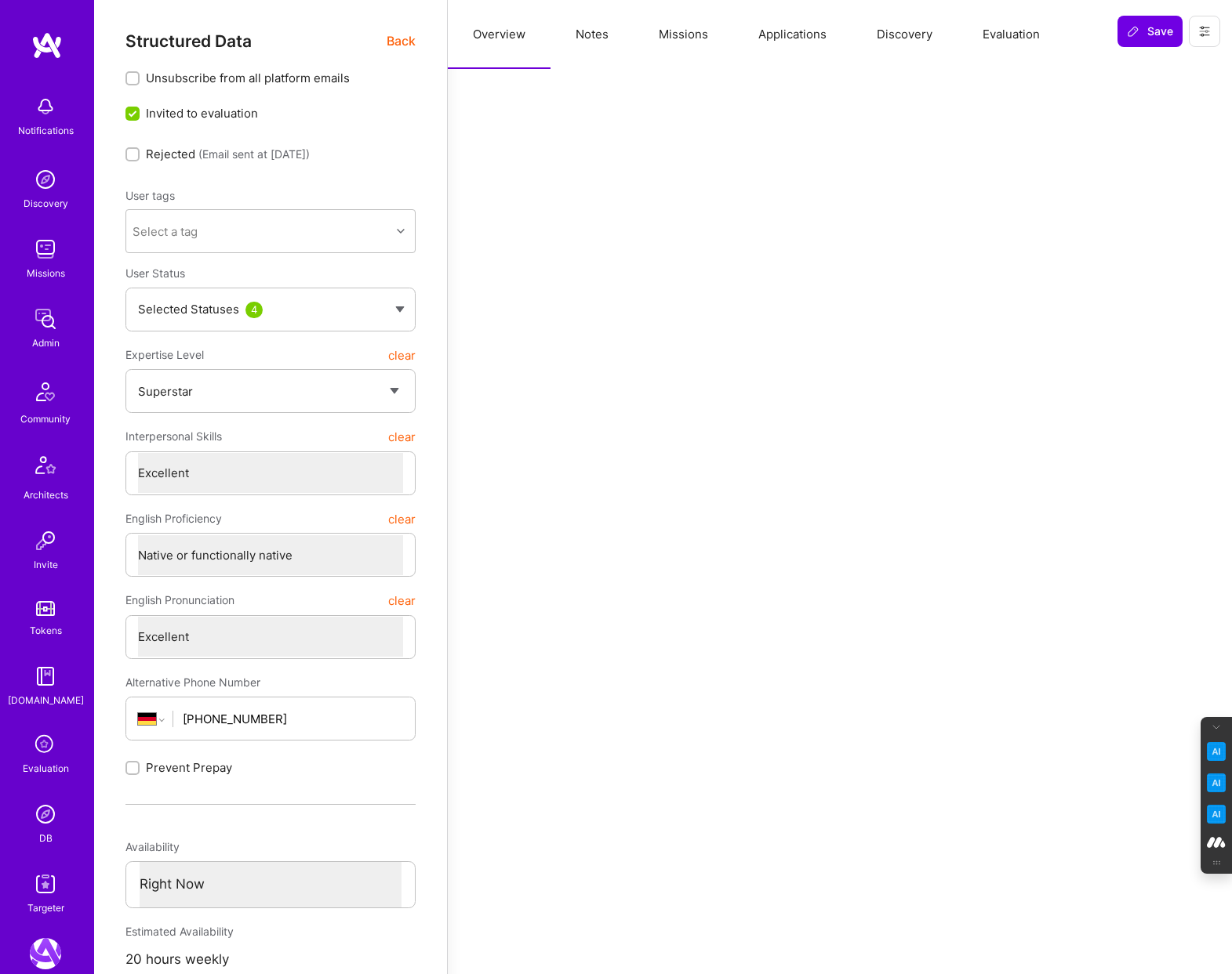
click at [1024, 49] on button "Evaluation" at bounding box center [1011, 35] width 108 height 69
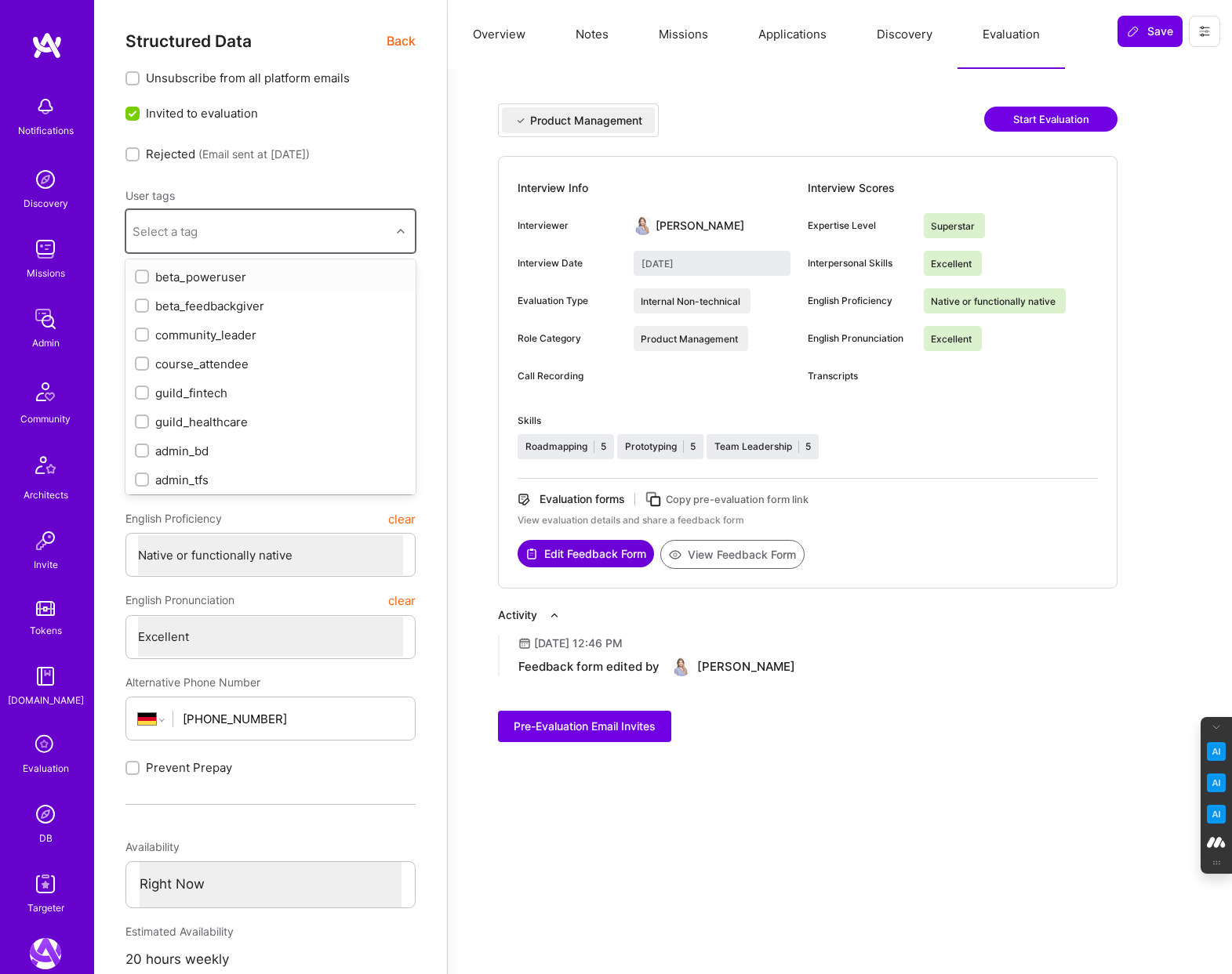
click at [397, 226] on div at bounding box center [403, 231] width 24 height 20
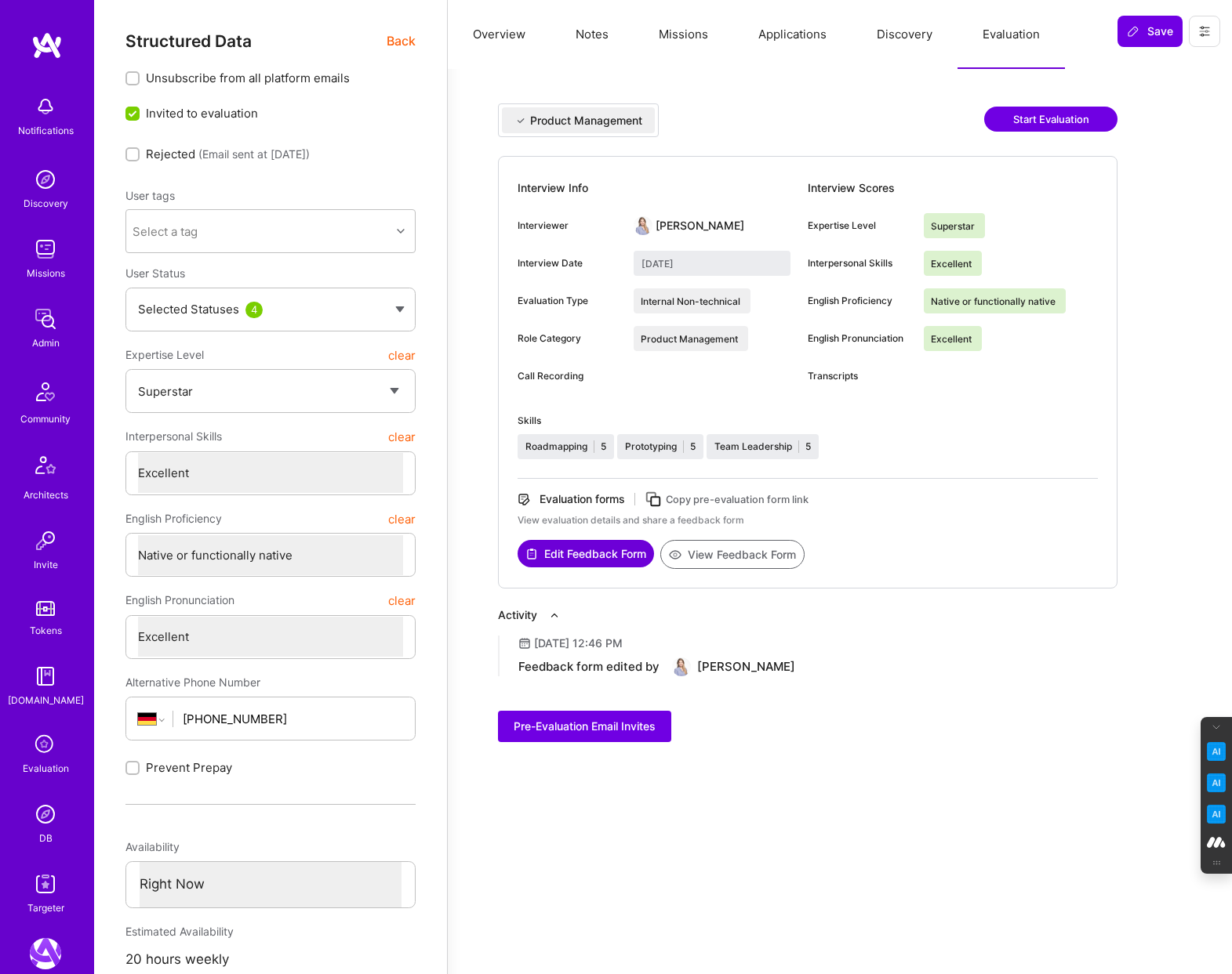
click at [450, 274] on div "Product Management Start Evaluation Interview Info Interviewer Shira Livne Inte…" at bounding box center [840, 433] width 784 height 727
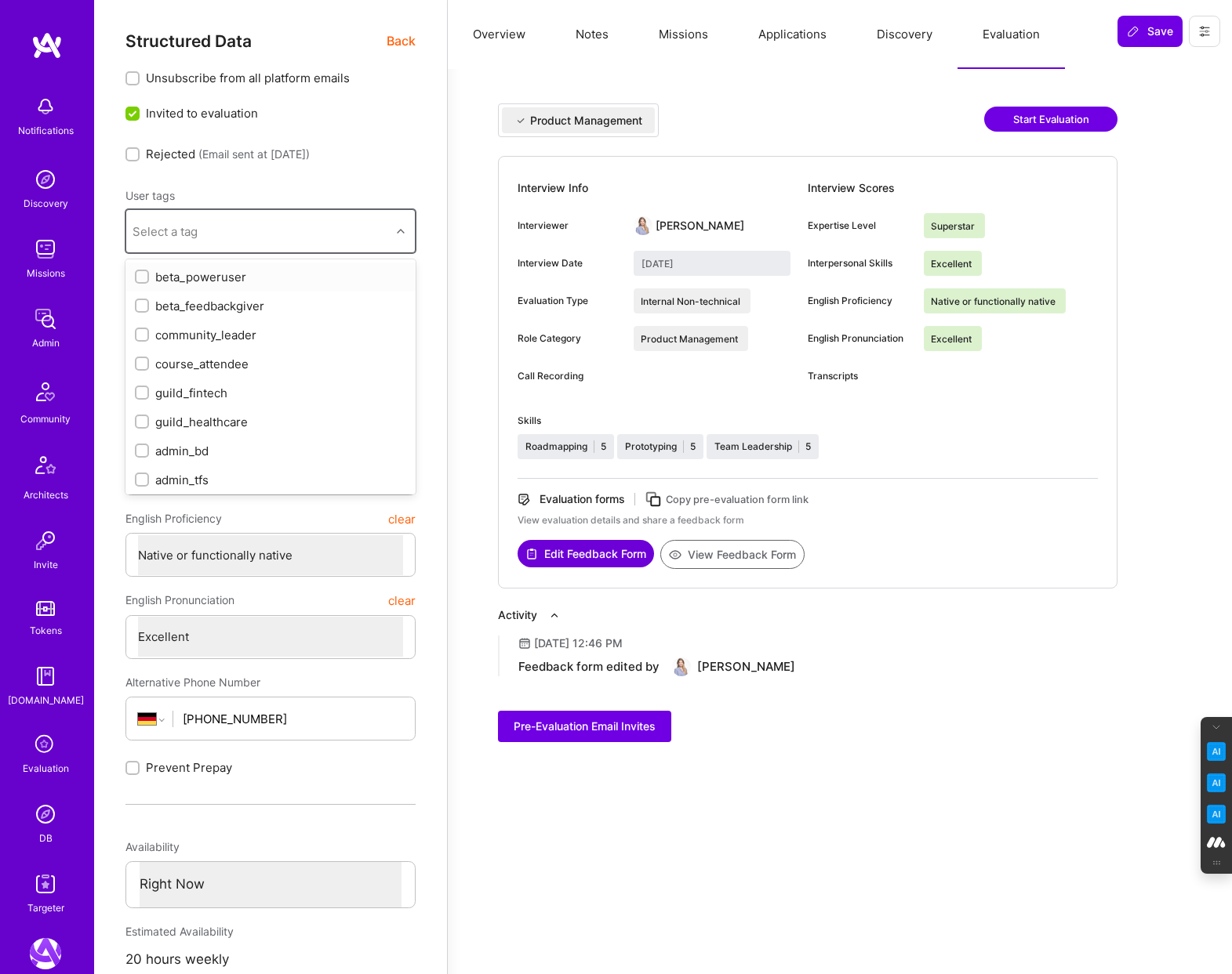
click at [403, 233] on icon at bounding box center [400, 231] width 8 height 8
click at [449, 217] on div "Product Management Start Evaluation Interview Info Interviewer Shira Livne Inte…" at bounding box center [840, 433] width 784 height 727
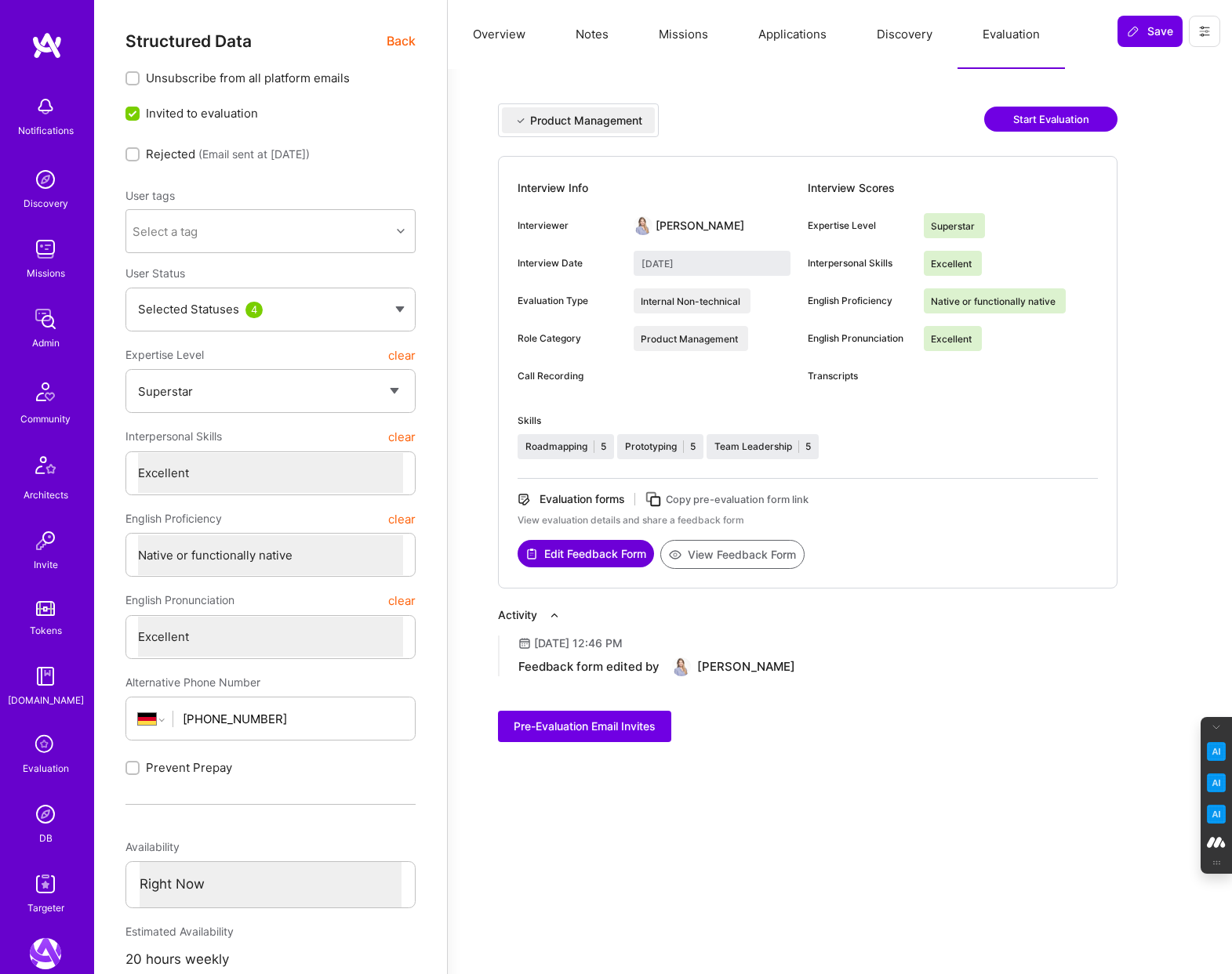
type textarea "x"
click at [392, 232] on div at bounding box center [403, 231] width 24 height 20
click at [402, 43] on span "Back" at bounding box center [401, 41] width 29 height 20
click at [403, 36] on span "Back" at bounding box center [401, 41] width 29 height 20
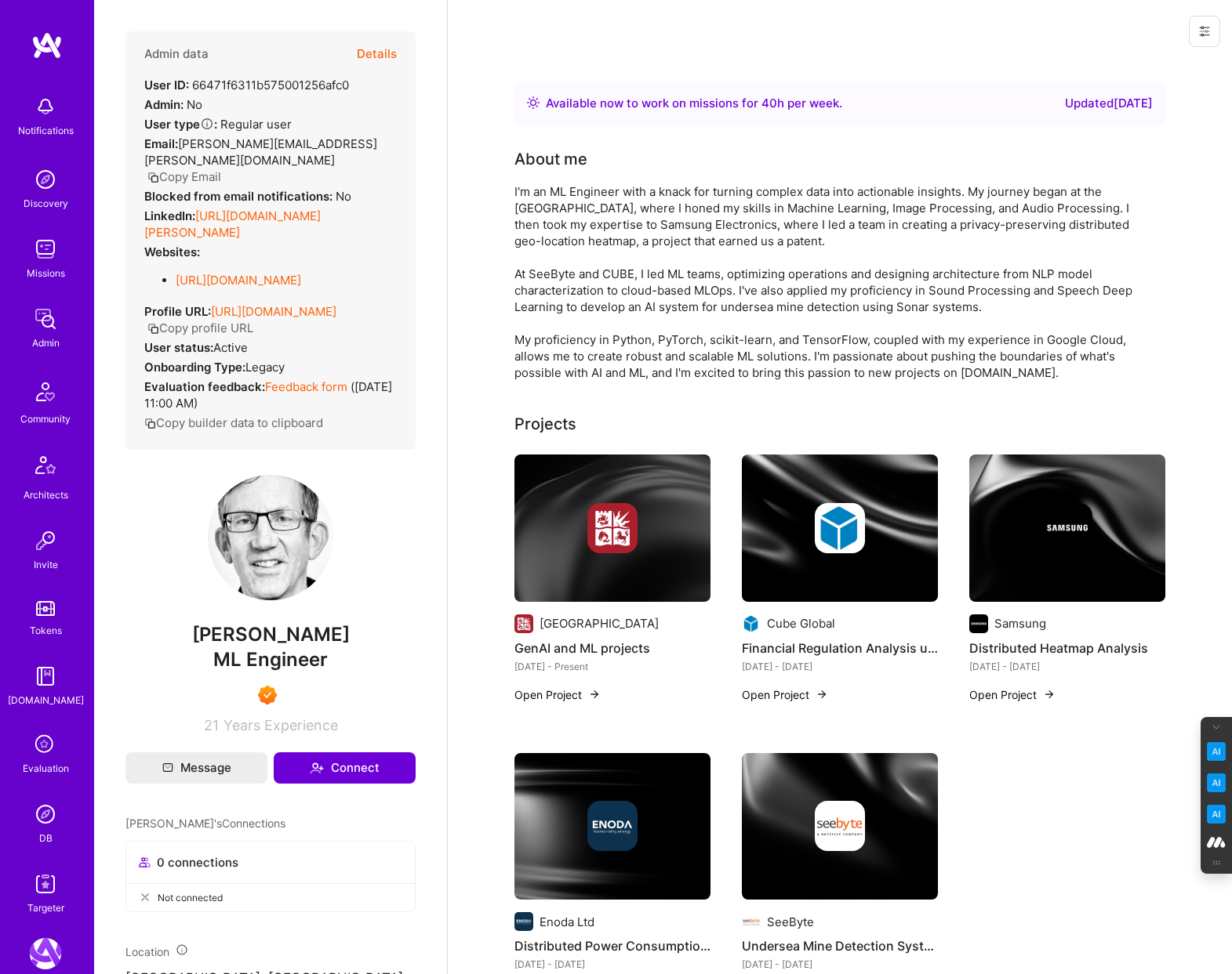
click at [36, 885] on img at bounding box center [45, 884] width 31 height 31
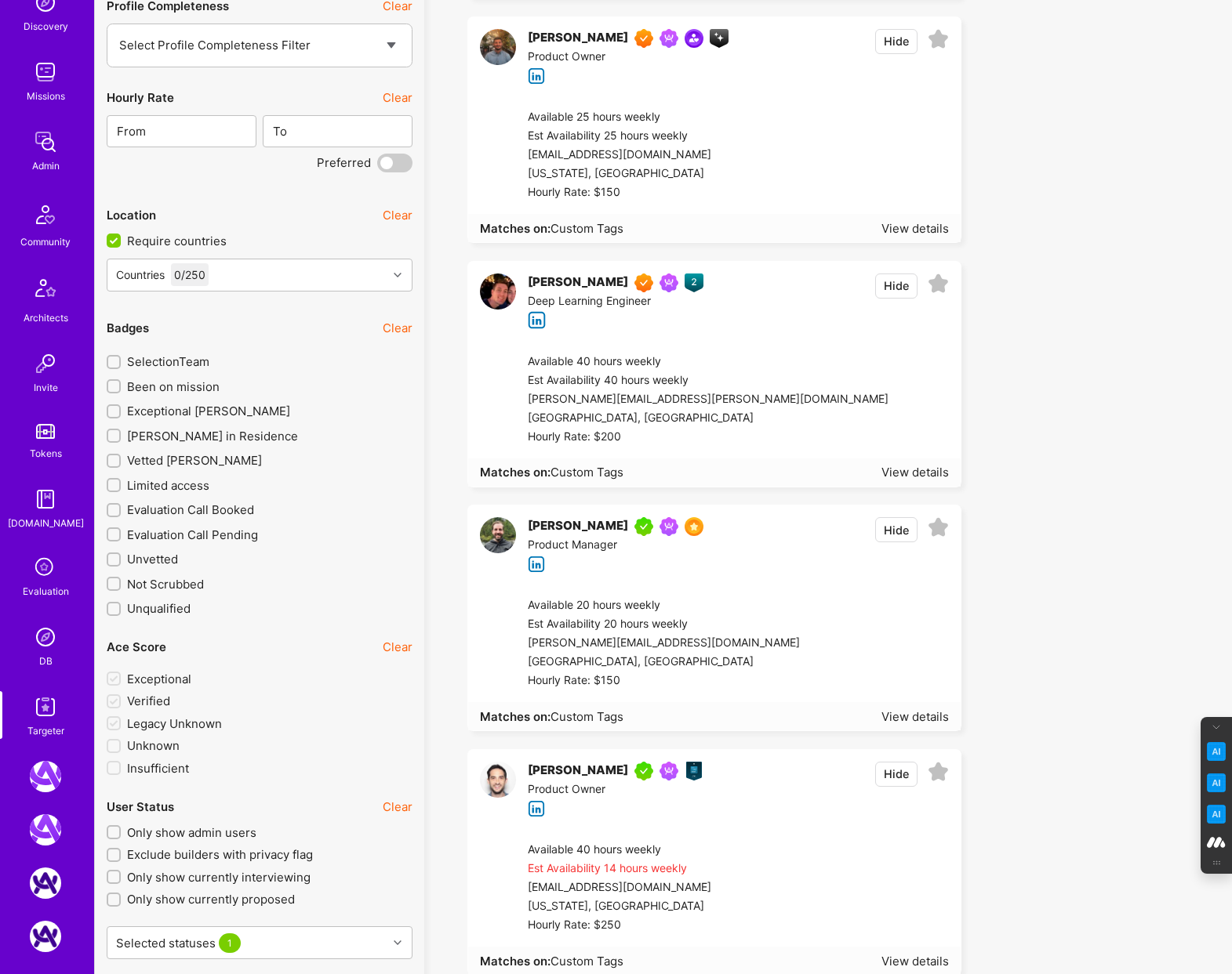
scroll to position [293, 0]
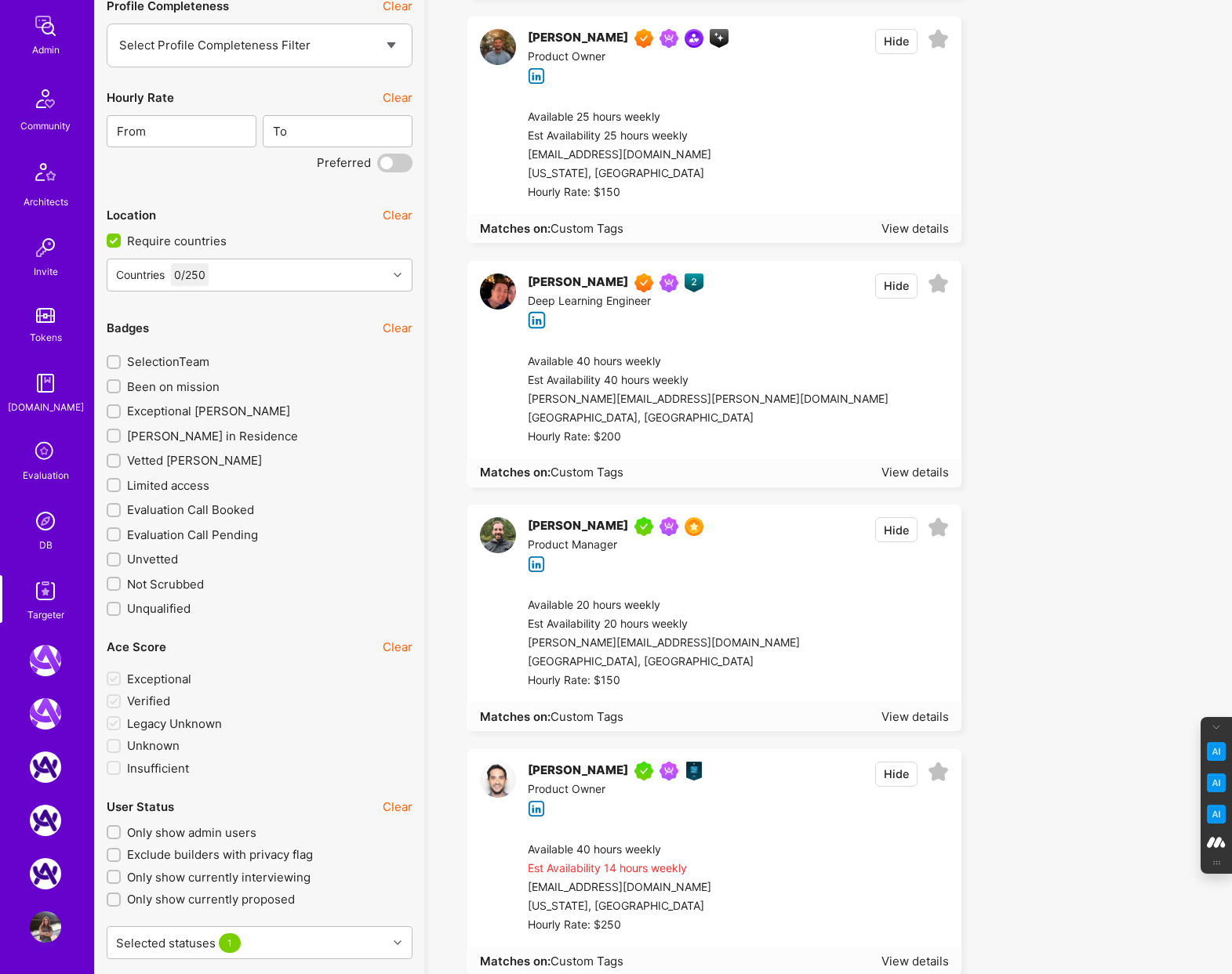
click at [45, 924] on img at bounding box center [45, 927] width 31 height 31
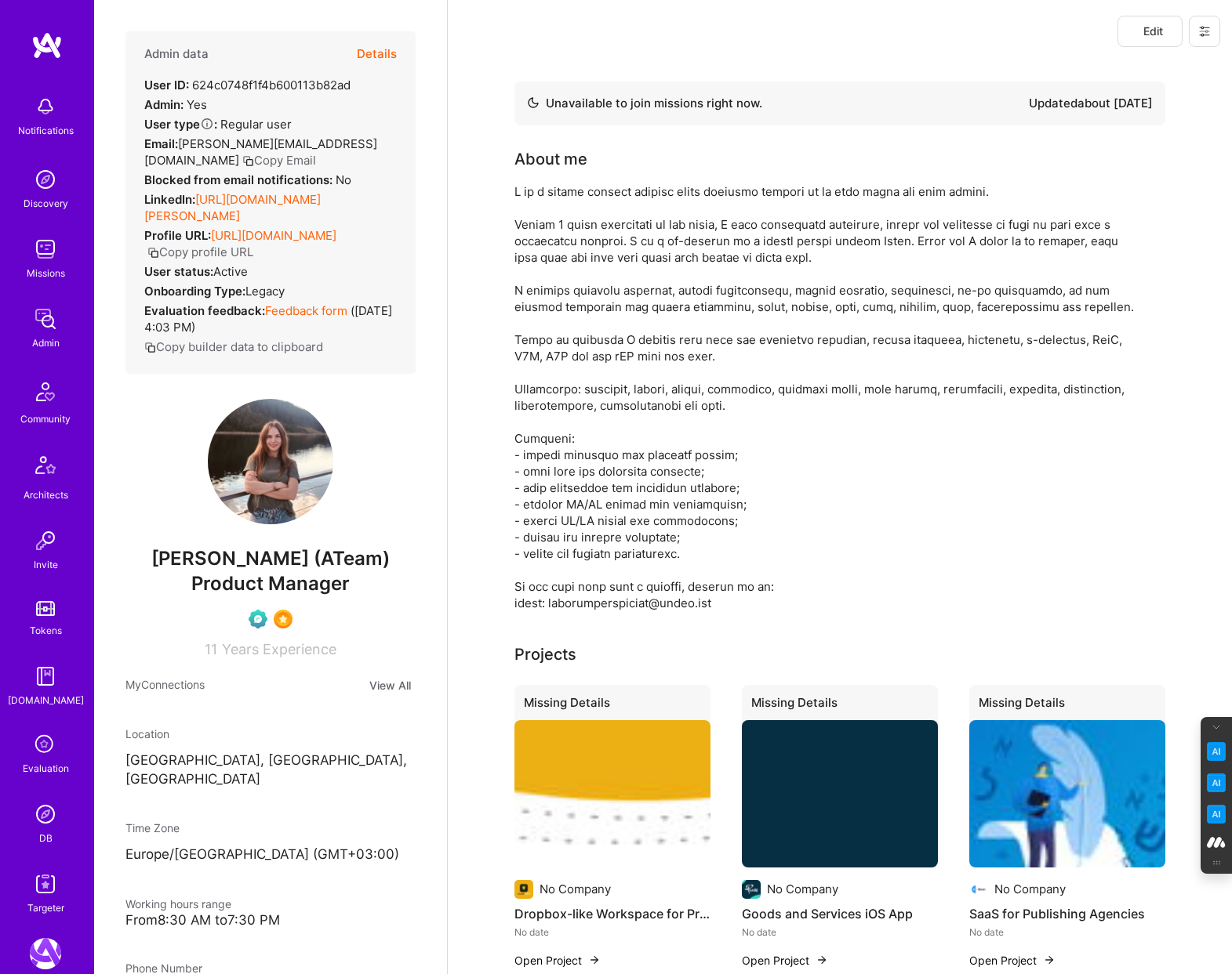
click at [1207, 28] on icon at bounding box center [1204, 31] width 12 height 12
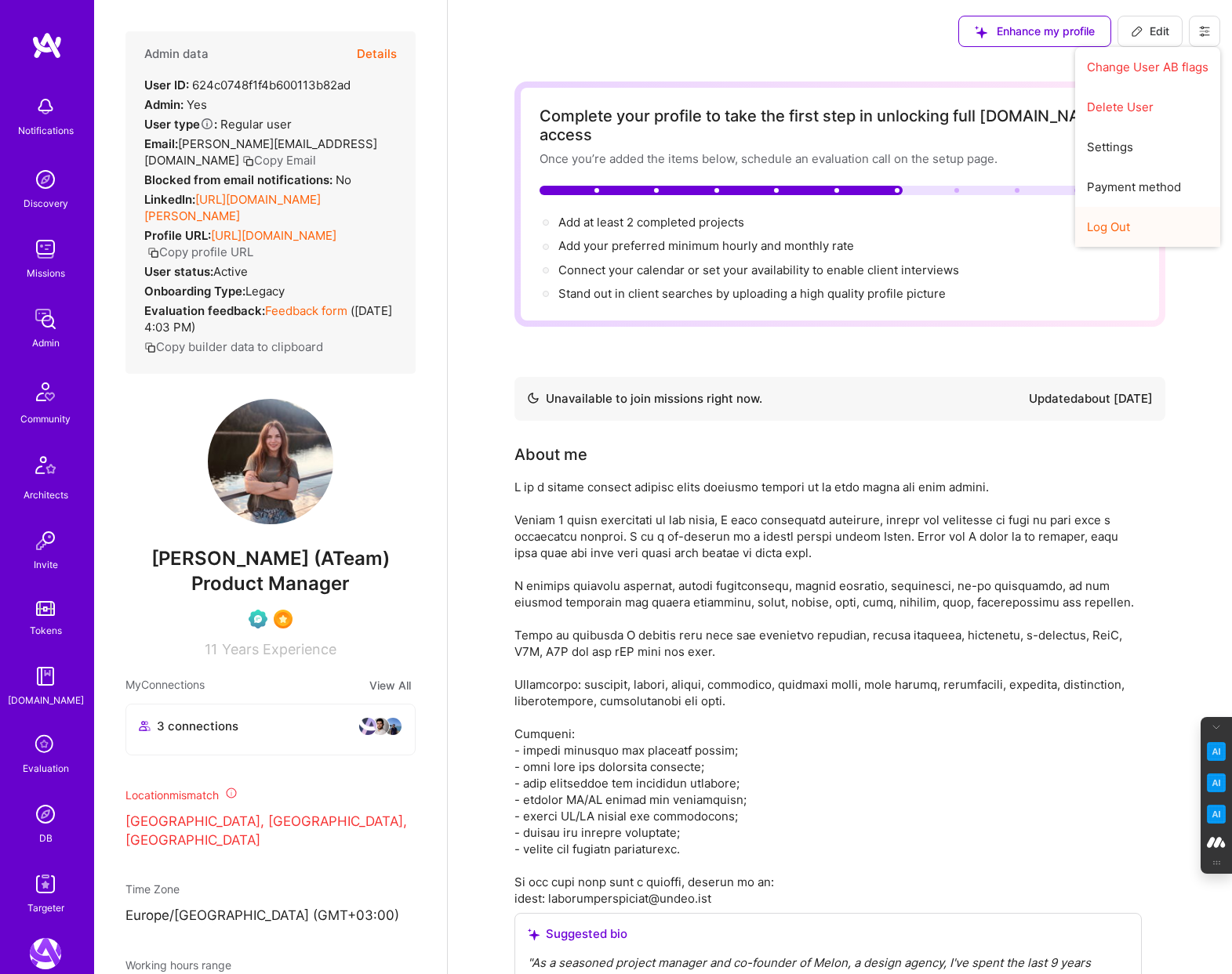
click at [1131, 219] on button "Log Out" at bounding box center [1147, 227] width 145 height 40
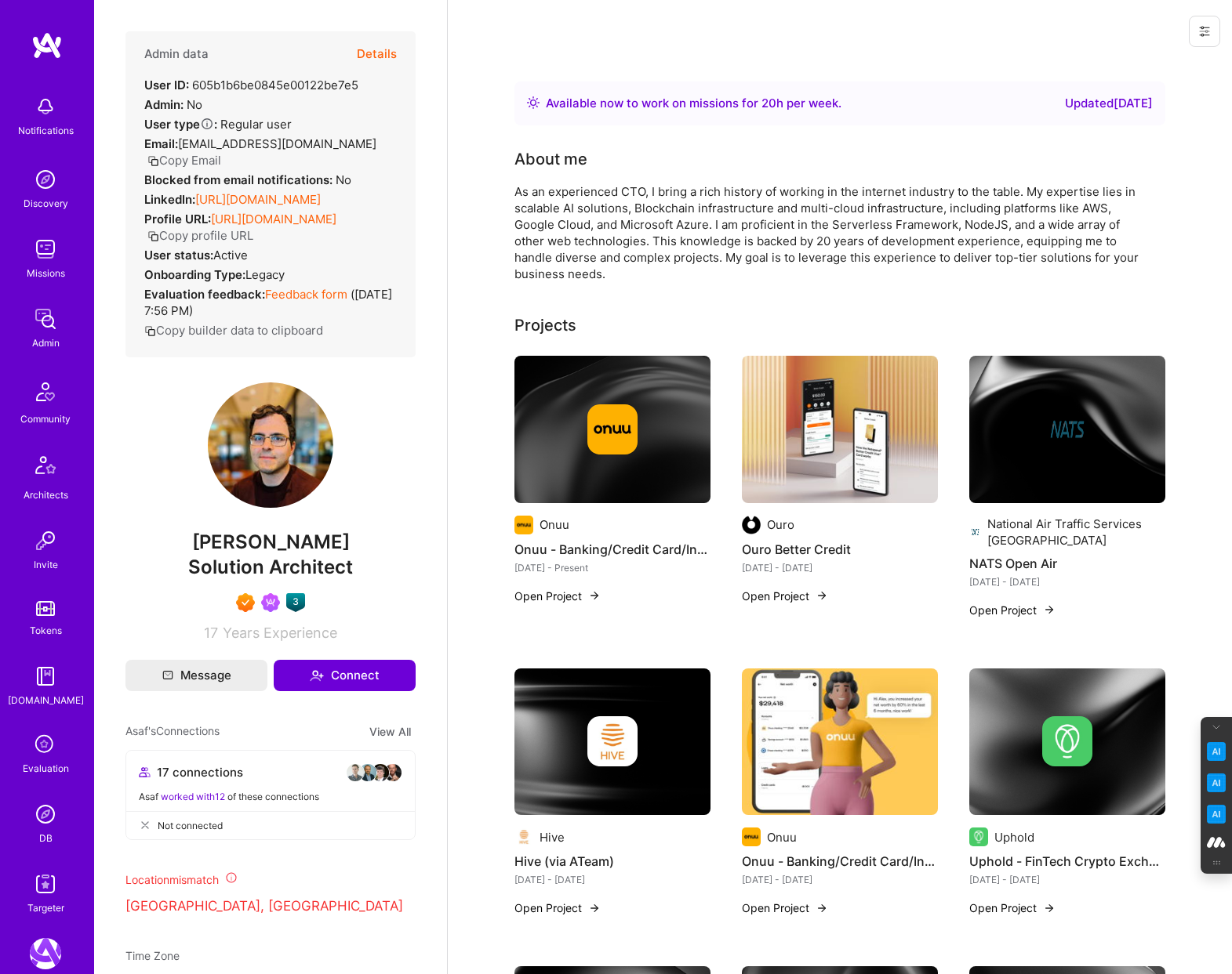
click at [54, 807] on img at bounding box center [45, 814] width 31 height 31
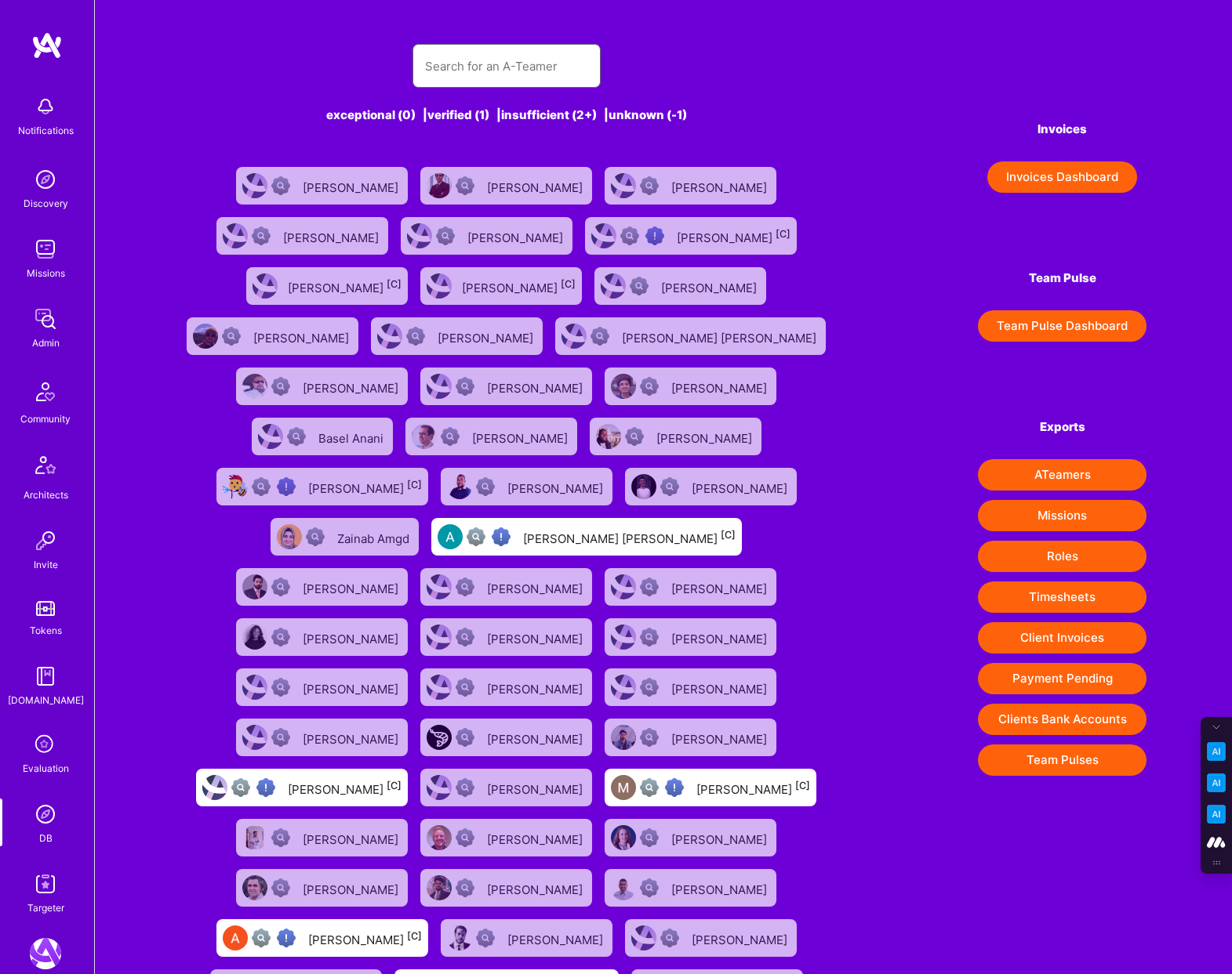
click at [482, 59] on input "text" at bounding box center [507, 66] width 163 height 40
paste input "Luna Nylund"
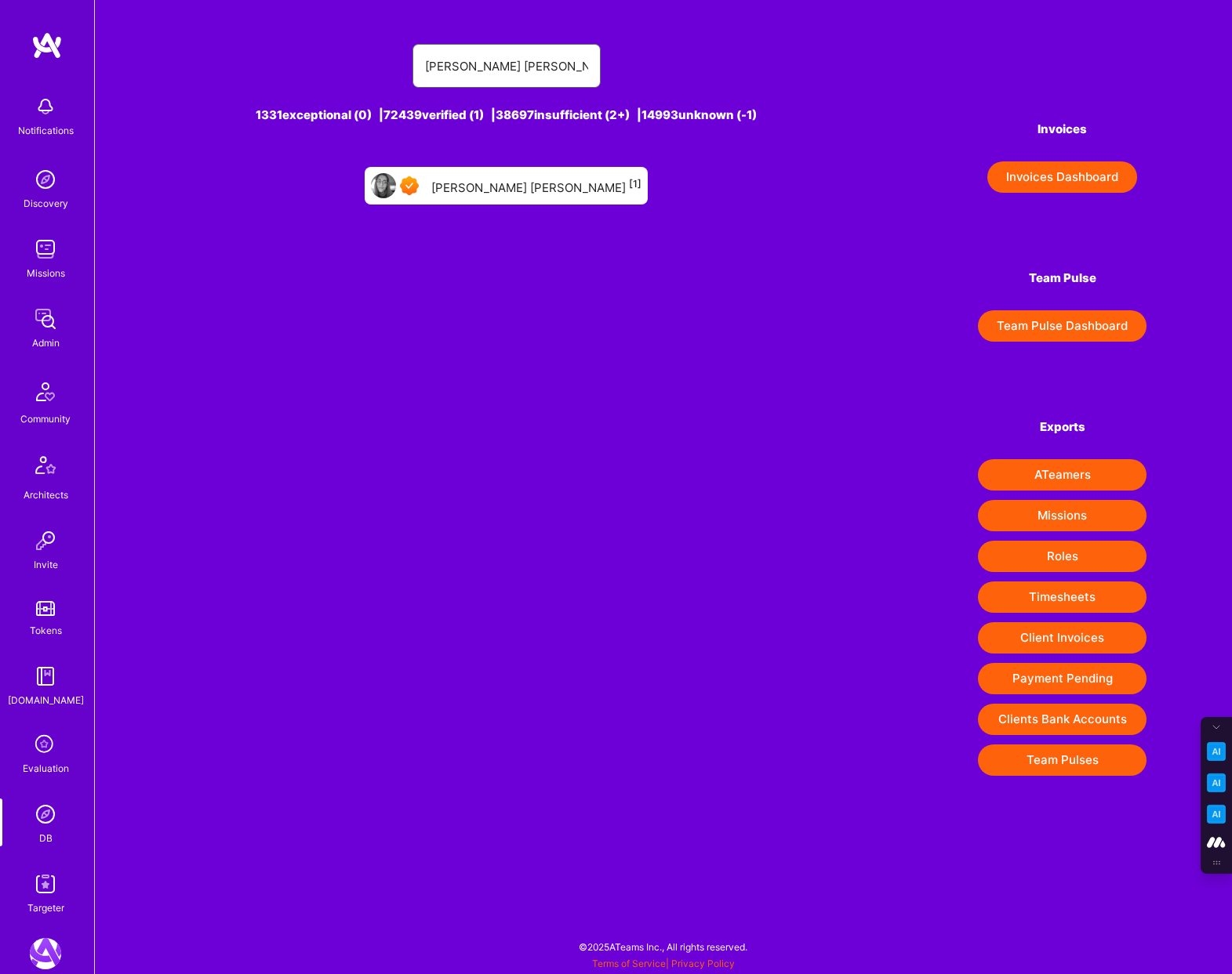
type input "Luna Nylund"
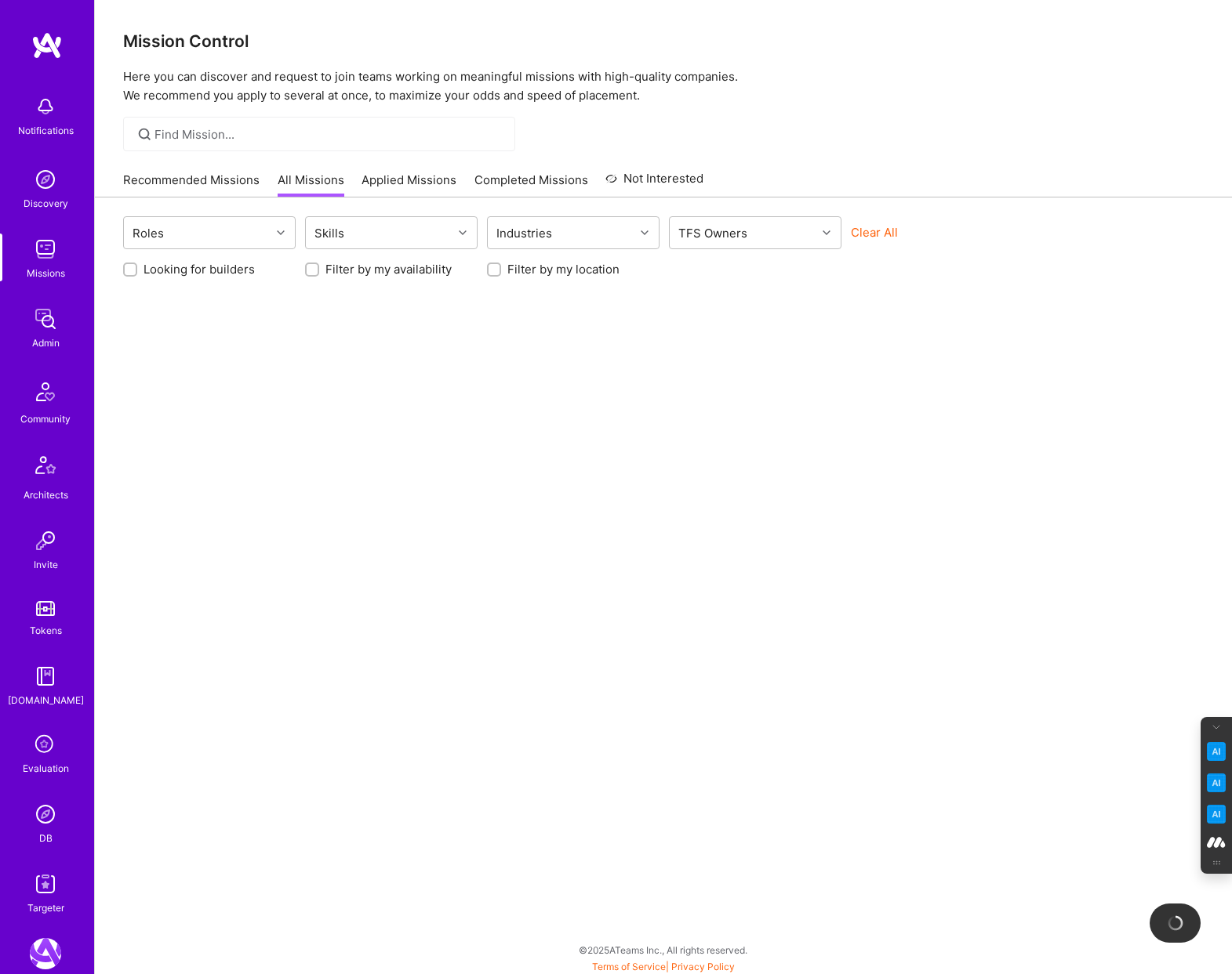
click at [43, 753] on icon at bounding box center [45, 745] width 29 height 29
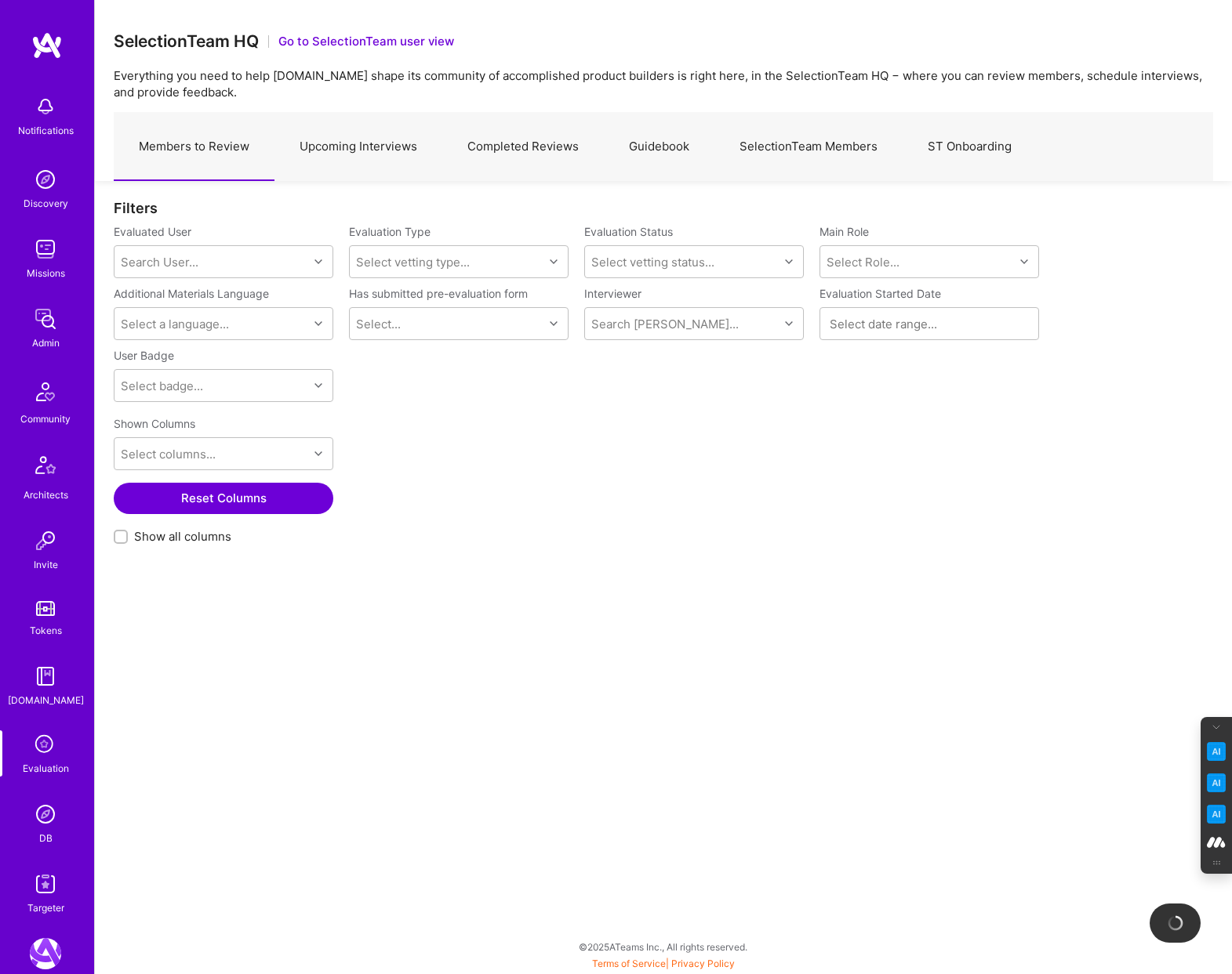
click at [44, 814] on img at bounding box center [45, 814] width 31 height 31
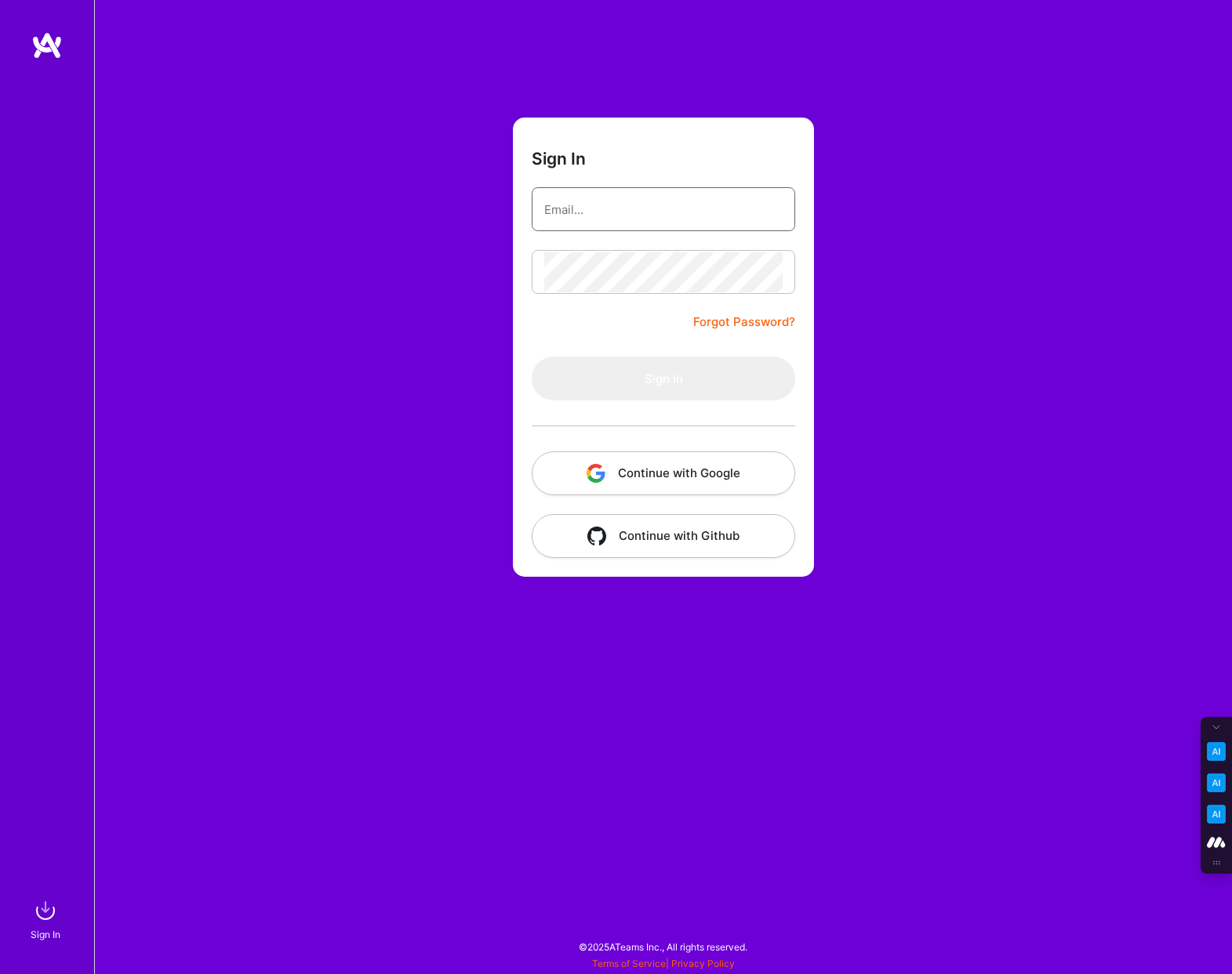
click at [663, 217] on input "email" at bounding box center [663, 210] width 239 height 40
type input "[PERSON_NAME][EMAIL_ADDRESS][DOMAIN_NAME]"
drag, startPoint x: 632, startPoint y: 209, endPoint x: 460, endPoint y: 209, distance: 172.0
click at [462, 209] on div "Sign In [PERSON_NAME][EMAIL_ADDRESS][DOMAIN_NAME] Forgot Password? Sign In Cont…" at bounding box center [662, 487] width 1137 height 974
type input "[EMAIL_ADDRESS][DOMAIN_NAME]"
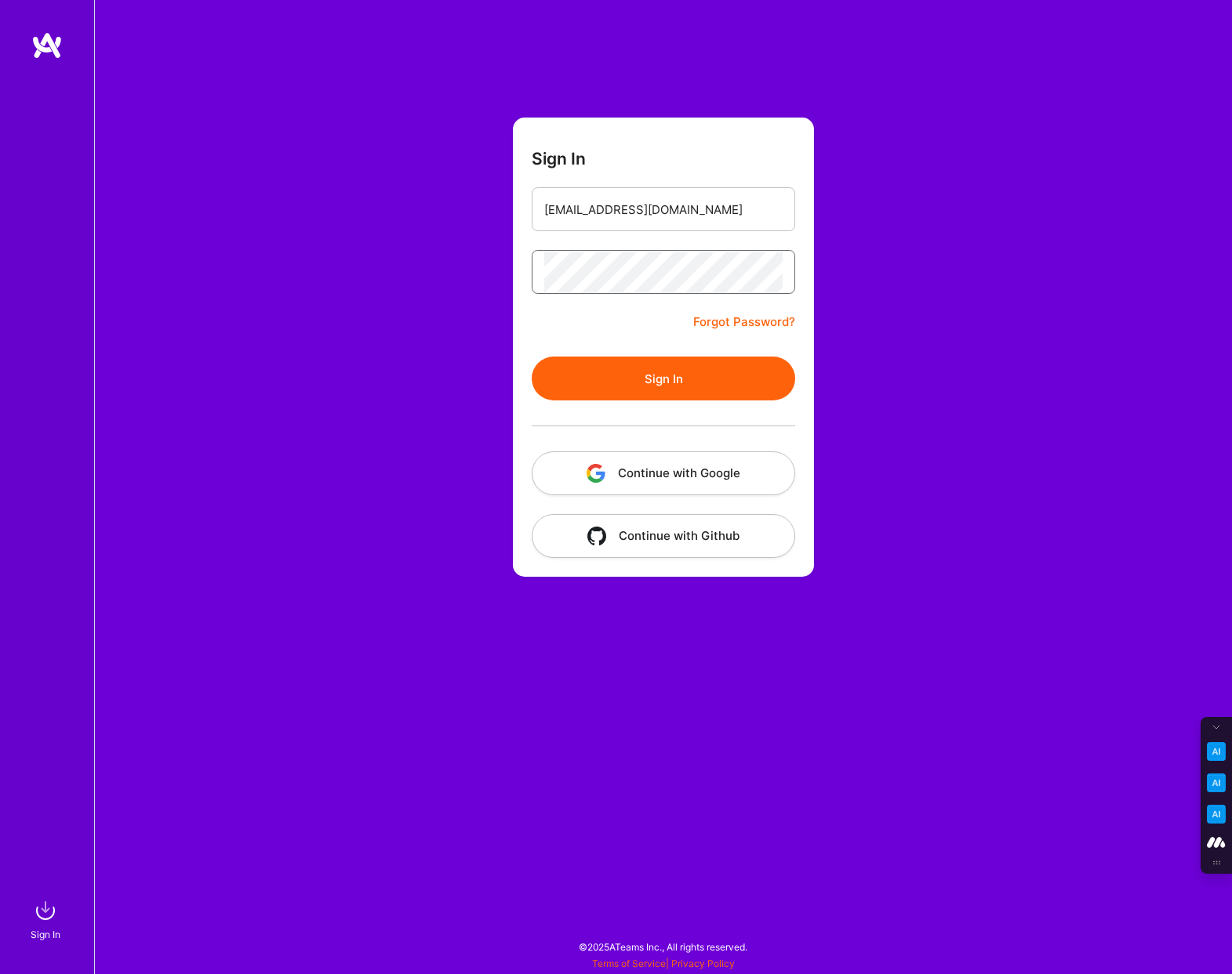
click at [532, 356] on button "Sign In" at bounding box center [664, 378] width 264 height 44
